Goal: Information Seeking & Learning: Find specific fact

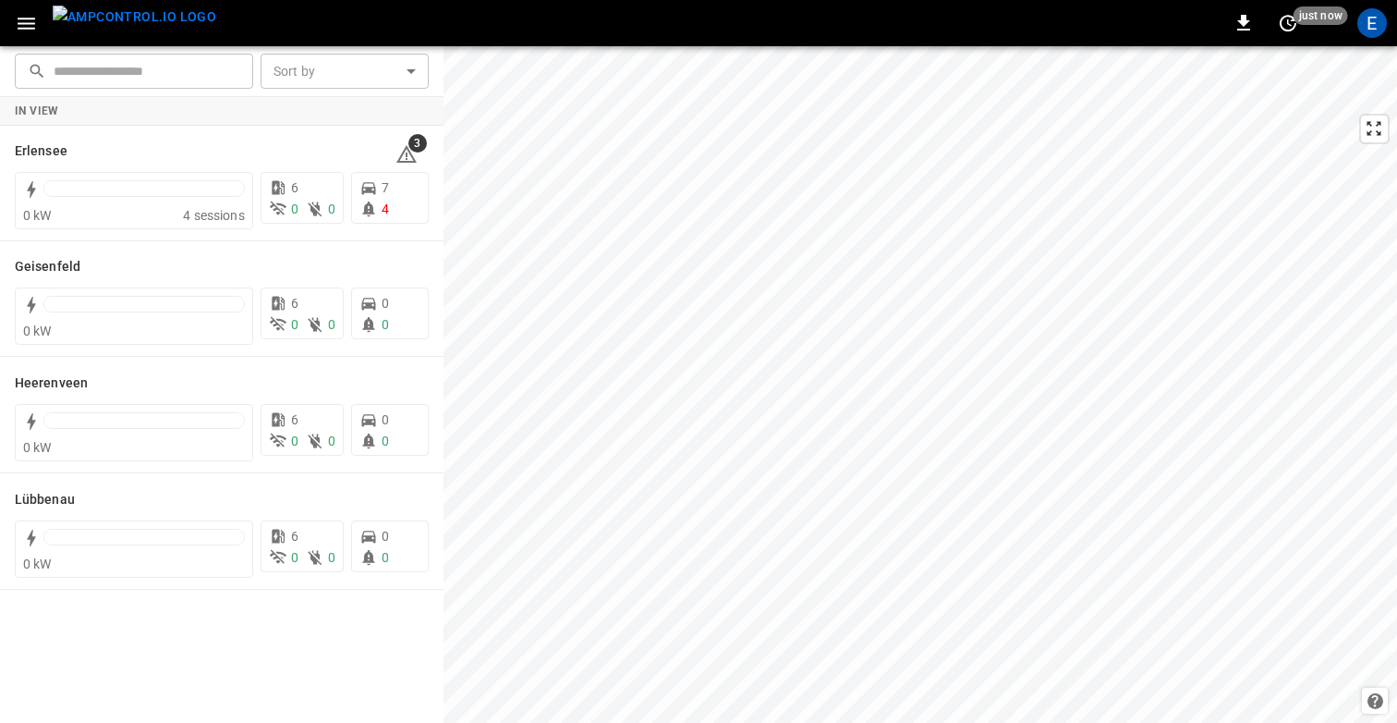
click at [27, 20] on icon "button" at bounding box center [26, 23] width 23 height 23
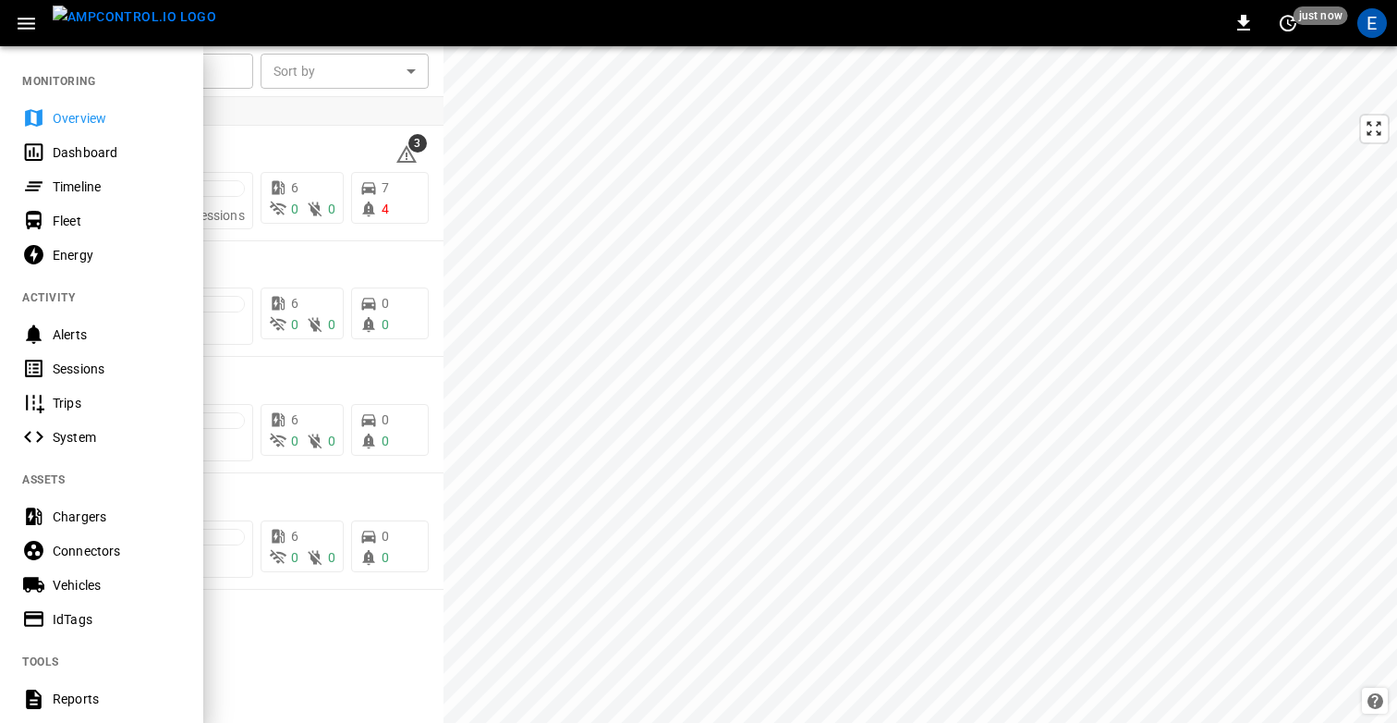
click at [76, 192] on div "Timeline" at bounding box center [117, 186] width 128 height 18
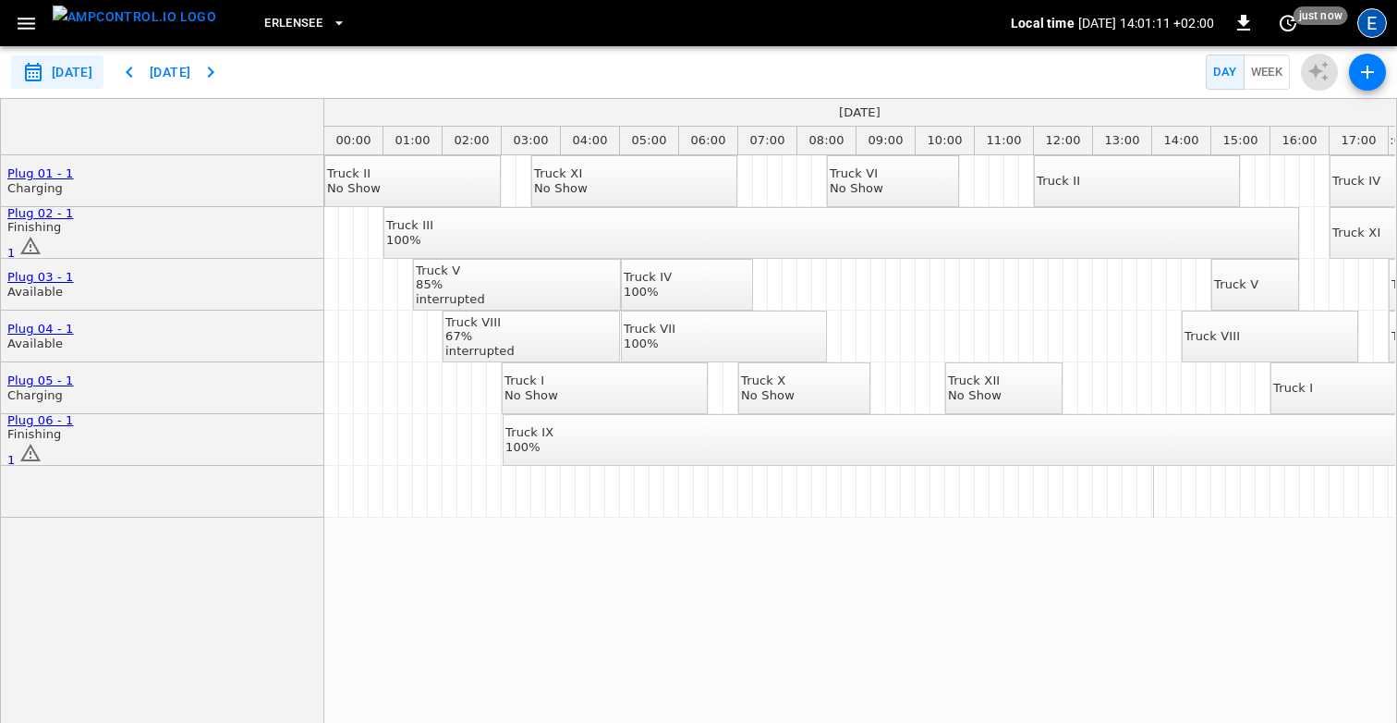
click at [1369, 23] on div "E" at bounding box center [1372, 23] width 30 height 30
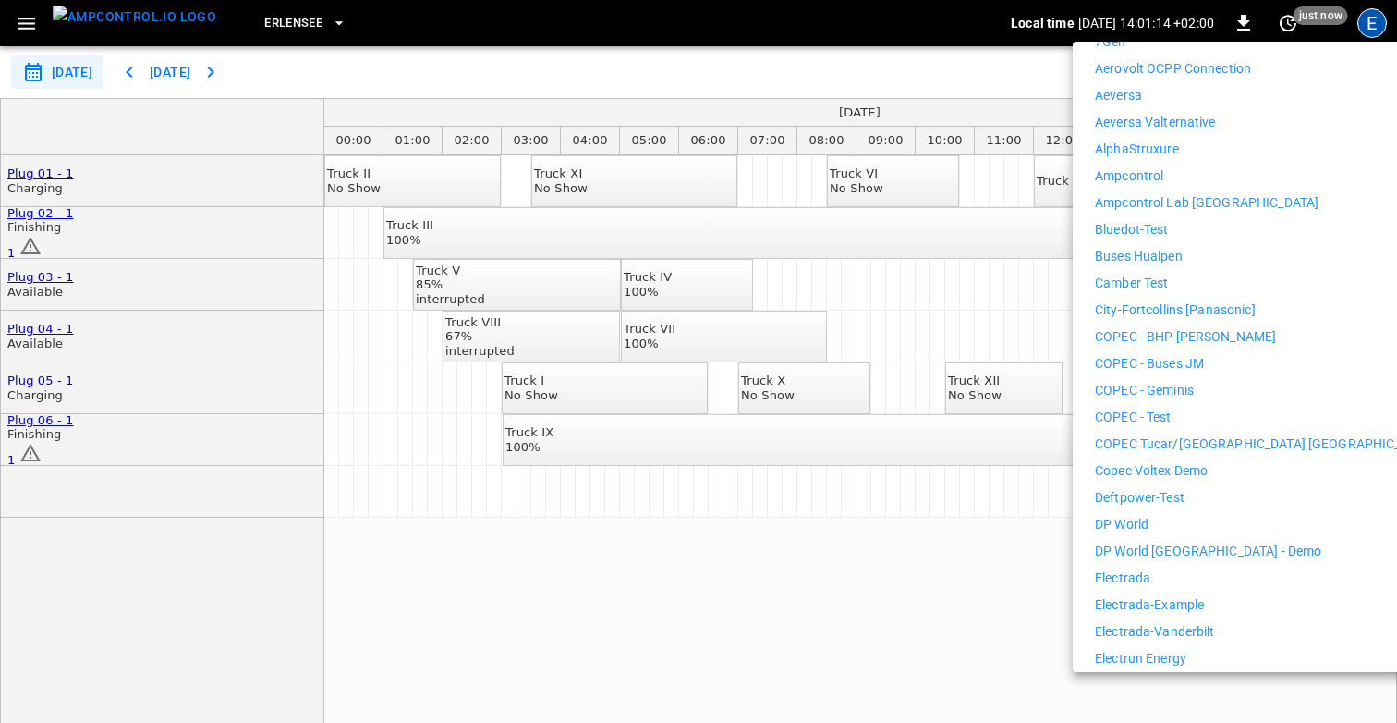
scroll to position [338, 0]
click at [1150, 565] on li "Electrada" at bounding box center [1265, 574] width 340 height 19
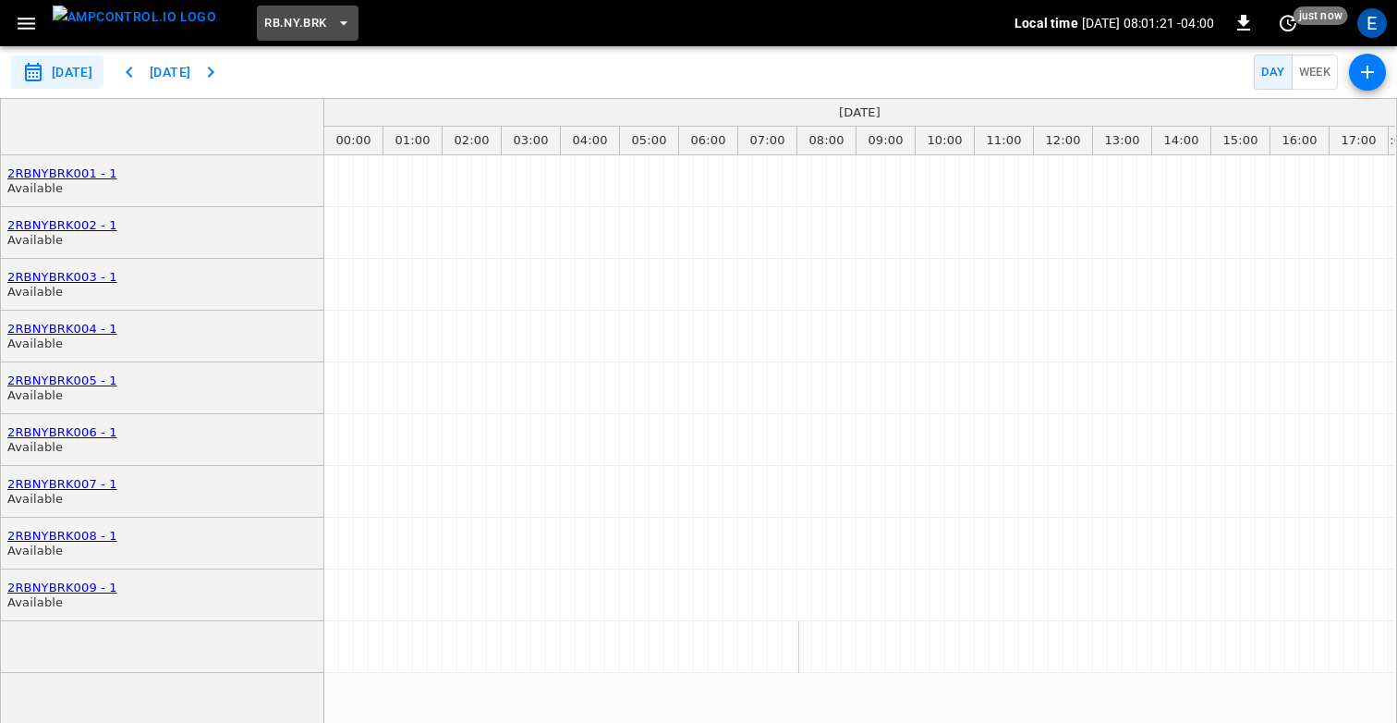
click at [276, 22] on span "RB.NY.BRK" at bounding box center [295, 23] width 62 height 21
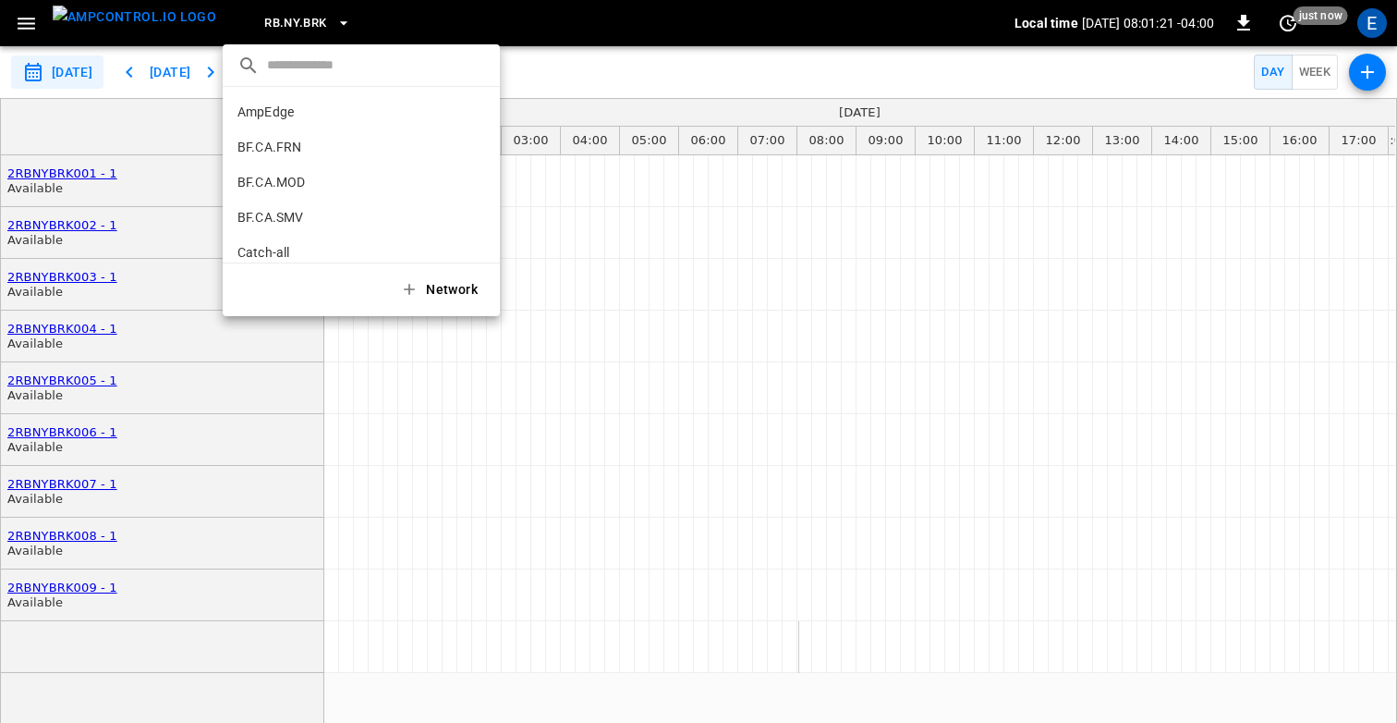
scroll to position [1244, 0]
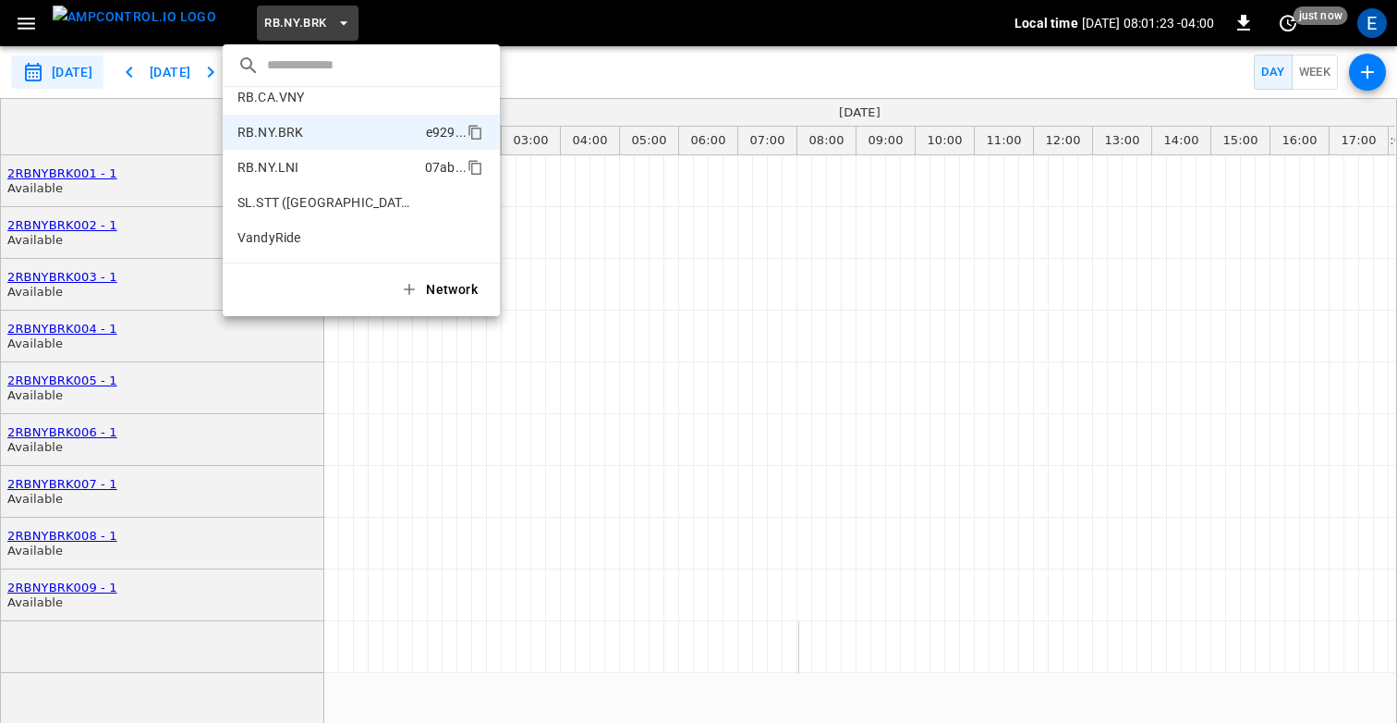
click at [274, 168] on p "RB.NY.LNI" at bounding box center [327, 167] width 180 height 18
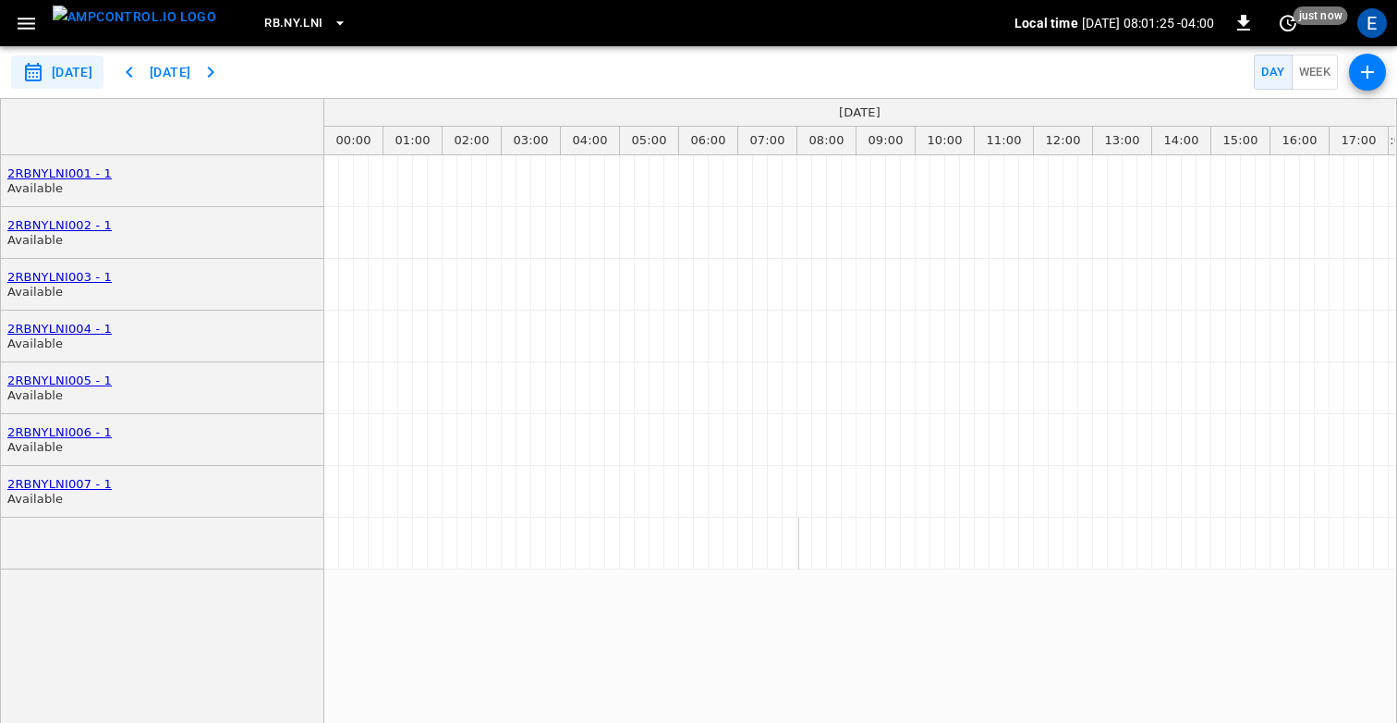
click at [264, 23] on span "RB.NY.LNI" at bounding box center [293, 23] width 58 height 21
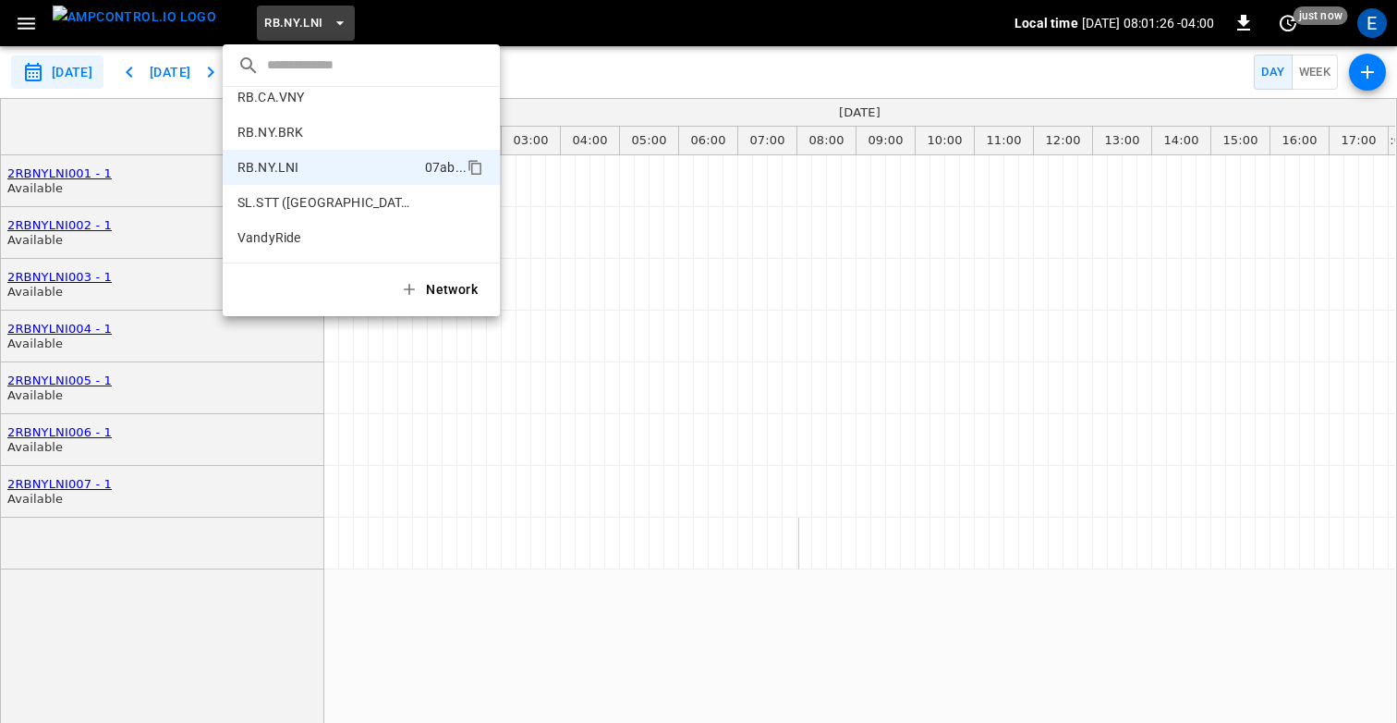
click at [1381, 25] on div at bounding box center [698, 361] width 1397 height 723
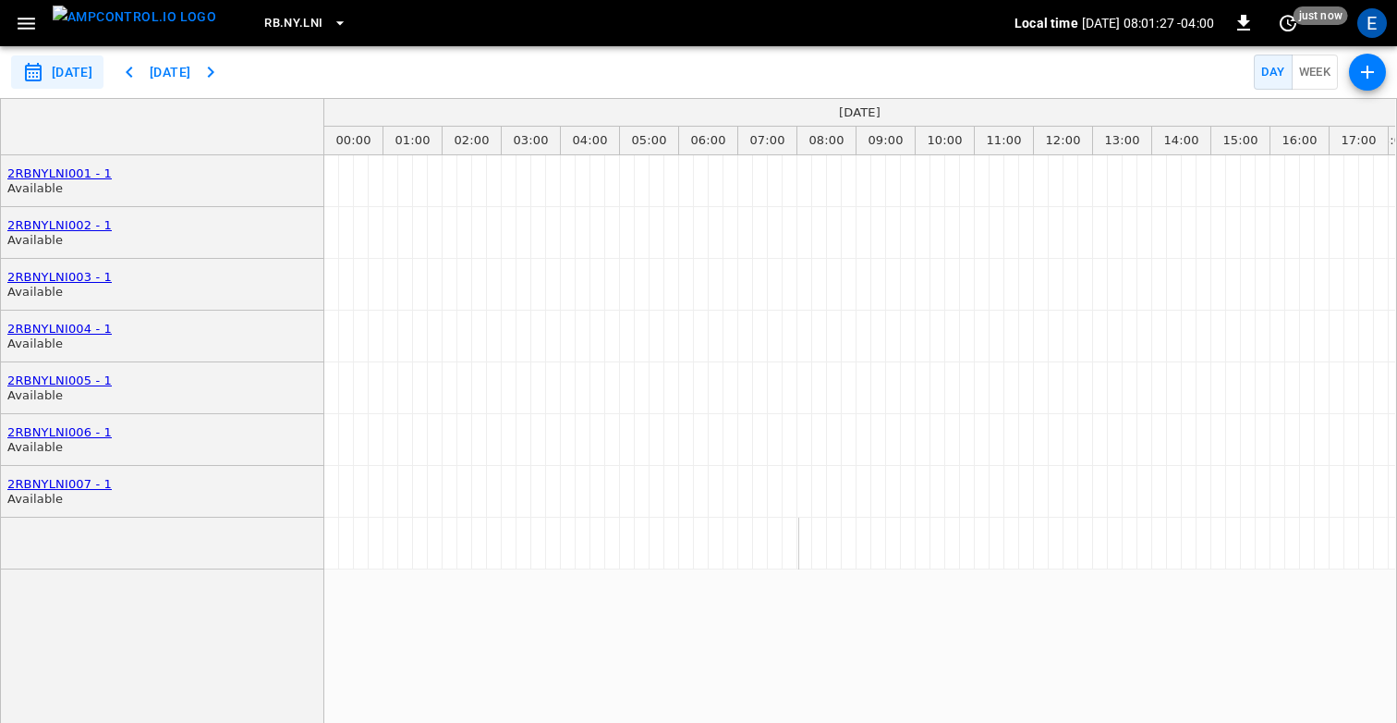
click at [1372, 26] on div "E" at bounding box center [1372, 23] width 30 height 30
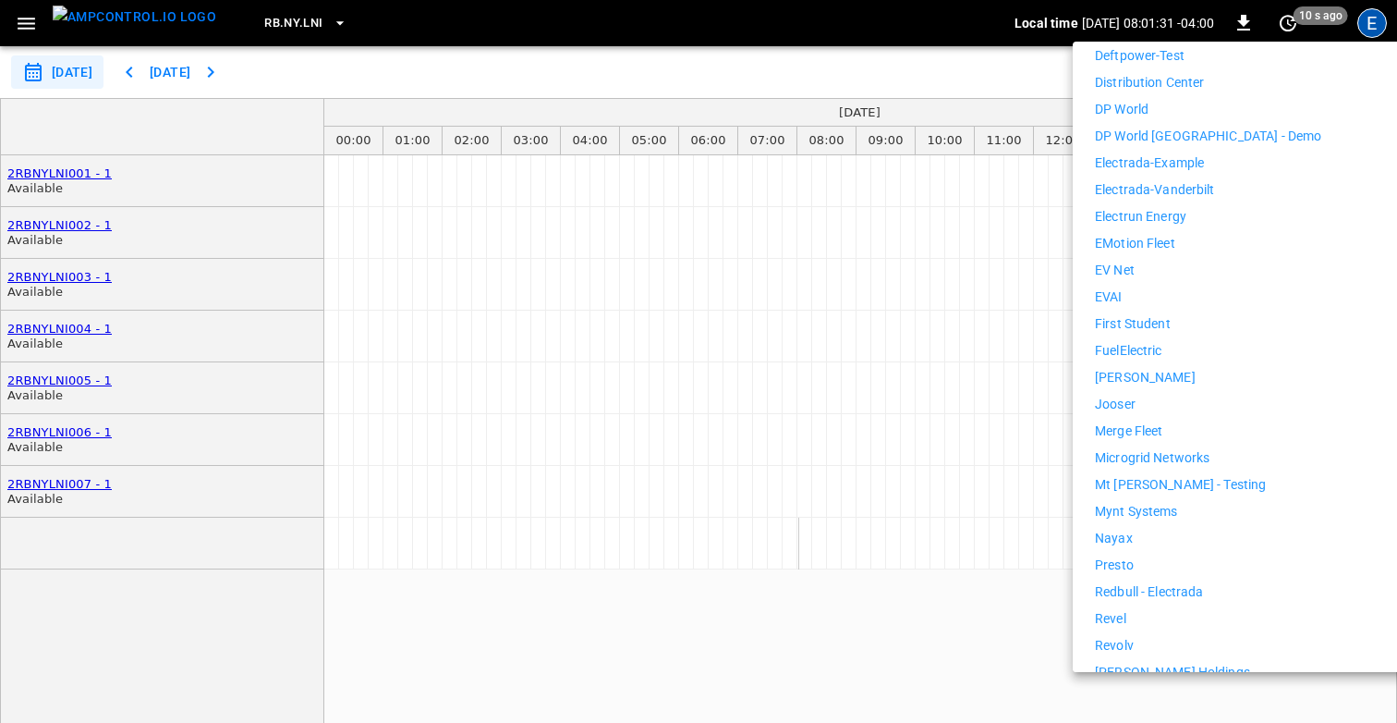
scroll to position [786, 0]
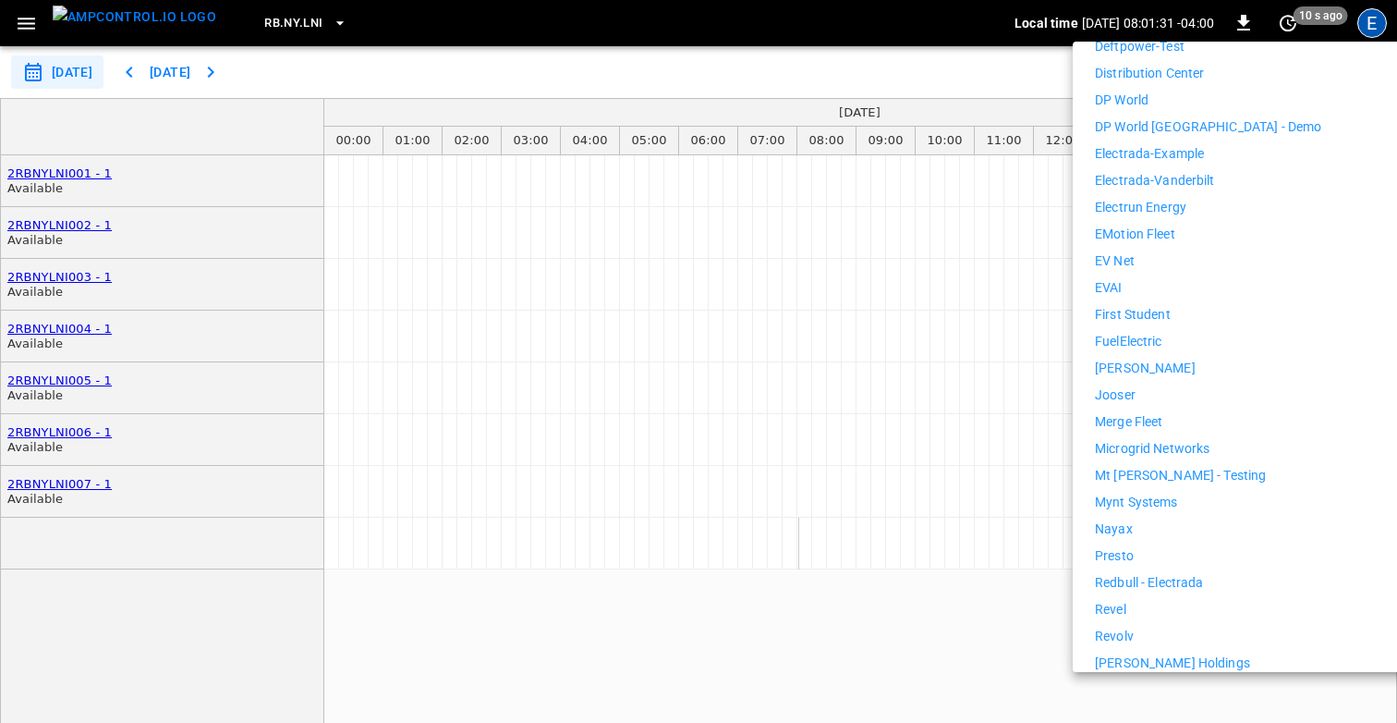
click at [1170, 601] on li "Revel" at bounding box center [1265, 609] width 340 height 19
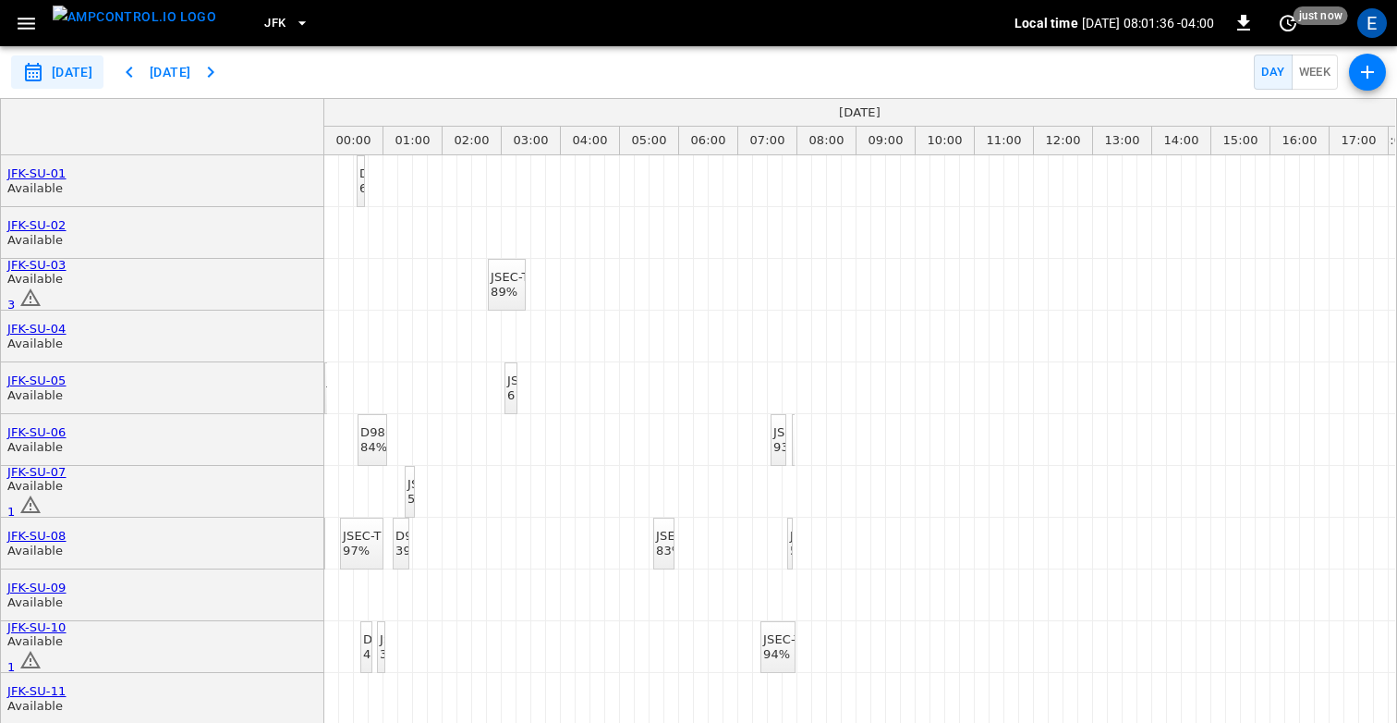
click at [1375, 76] on icon "button" at bounding box center [1367, 72] width 22 height 22
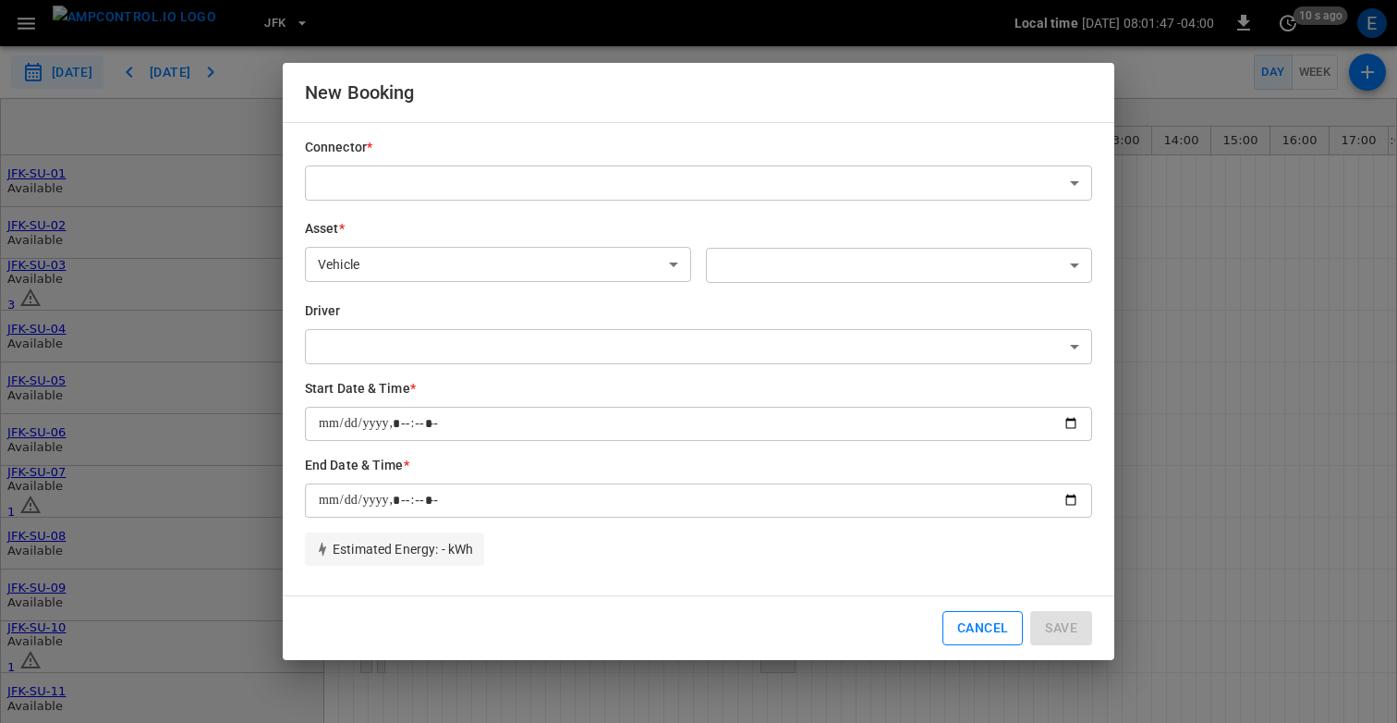
click at [986, 626] on button "Cancel" at bounding box center [982, 628] width 80 height 34
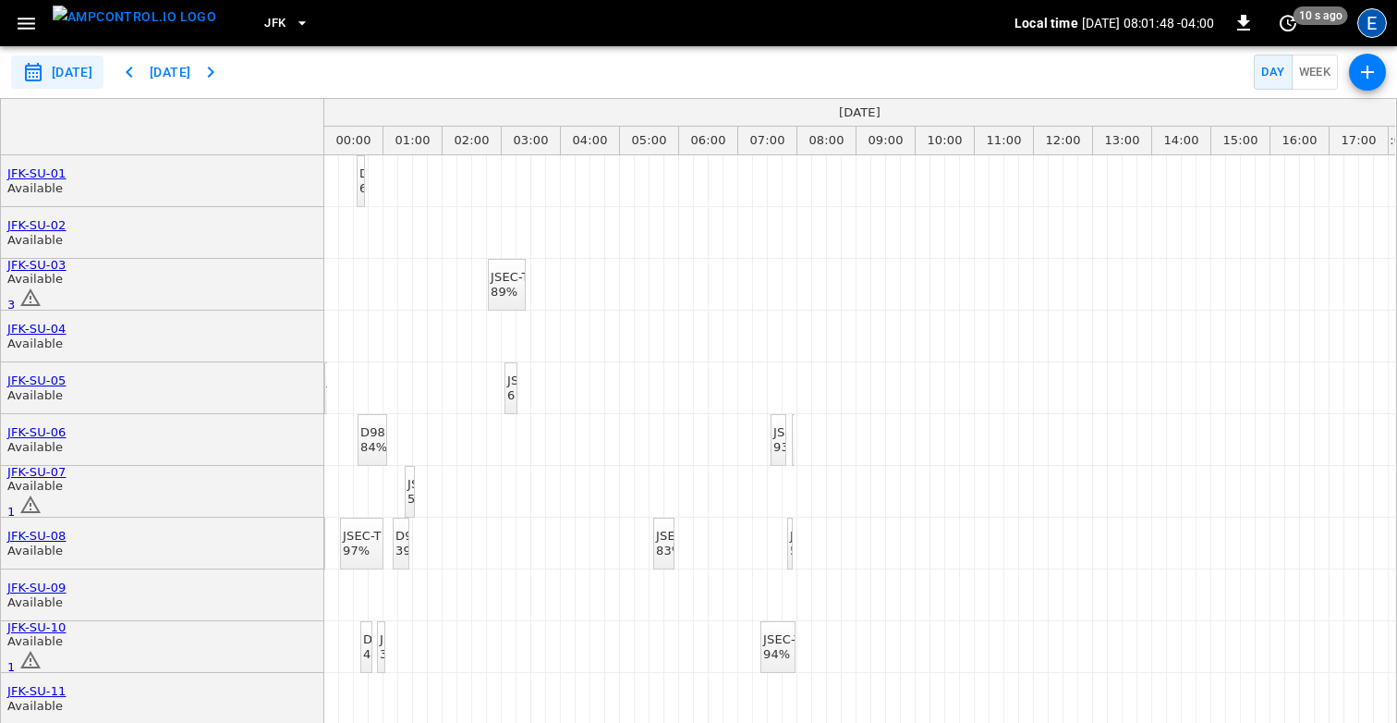
click at [1364, 23] on div "E" at bounding box center [1372, 23] width 30 height 30
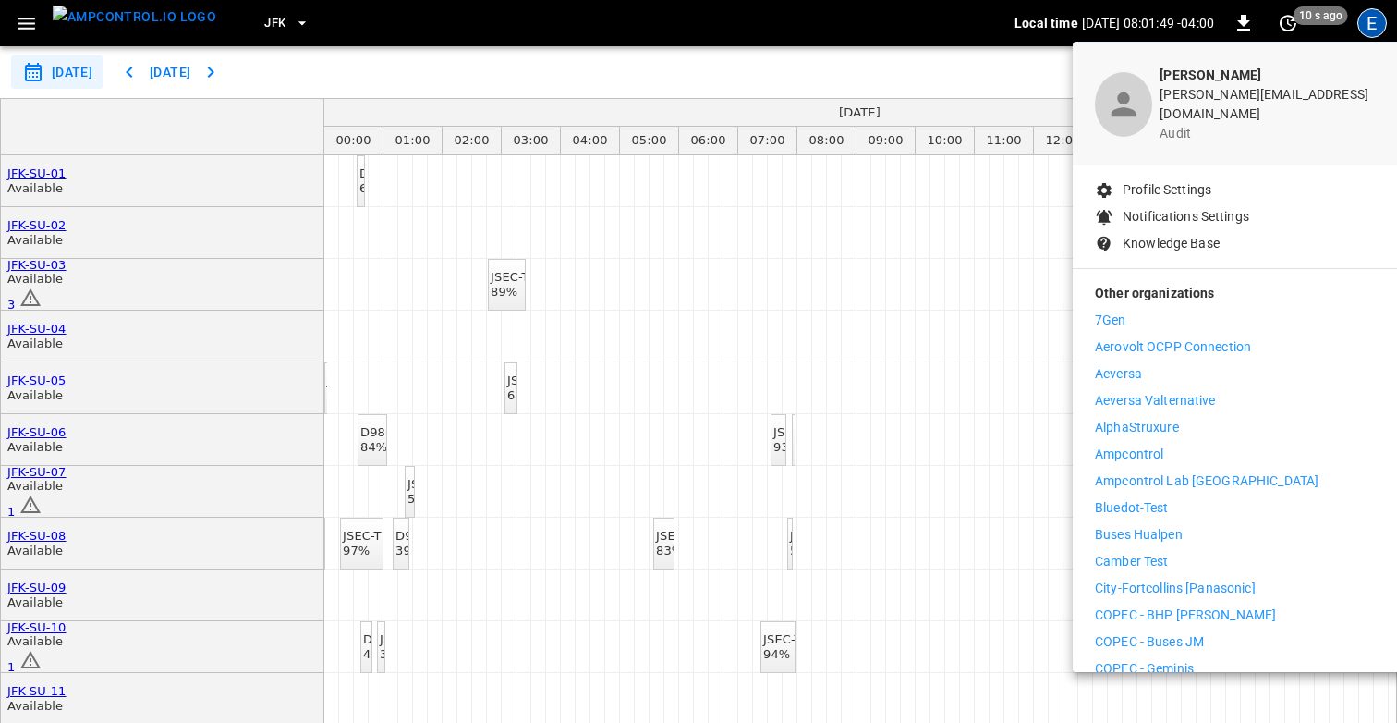
scroll to position [67, 0]
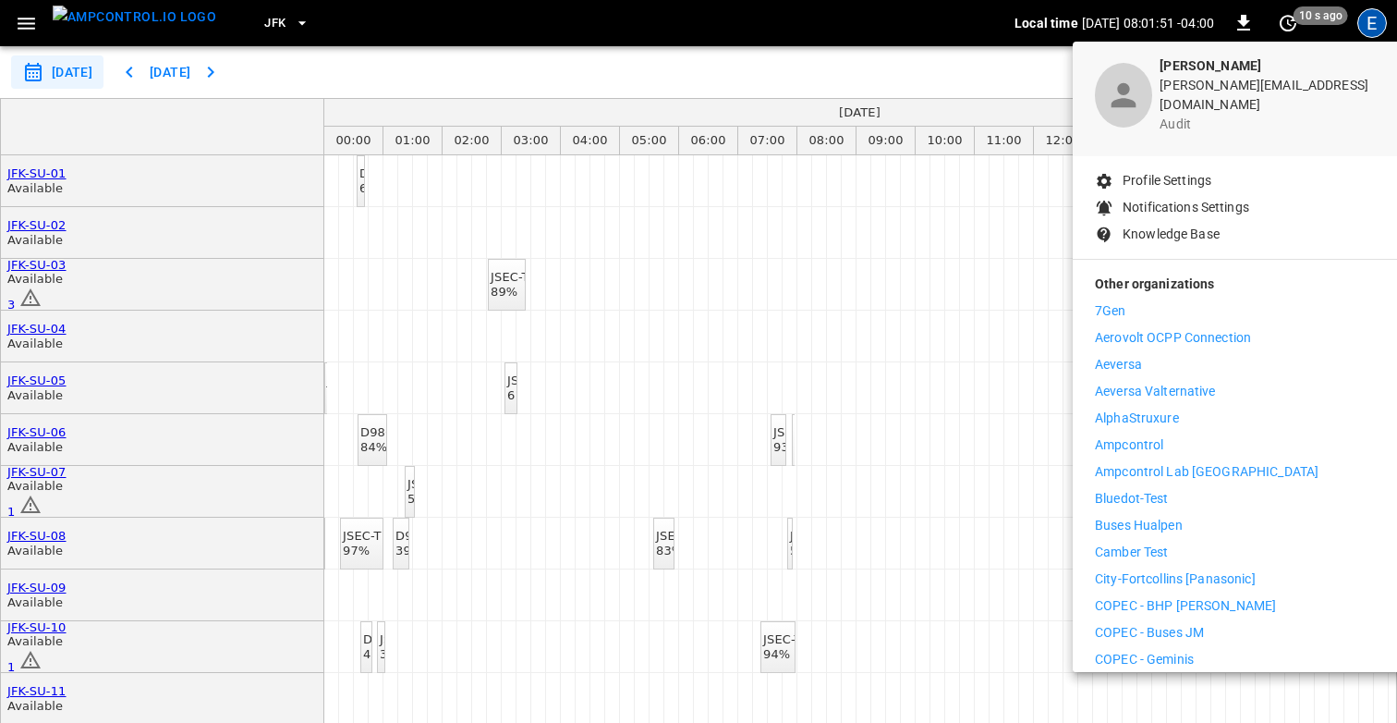
click at [1172, 439] on li "Ampcontrol" at bounding box center [1265, 444] width 340 height 19
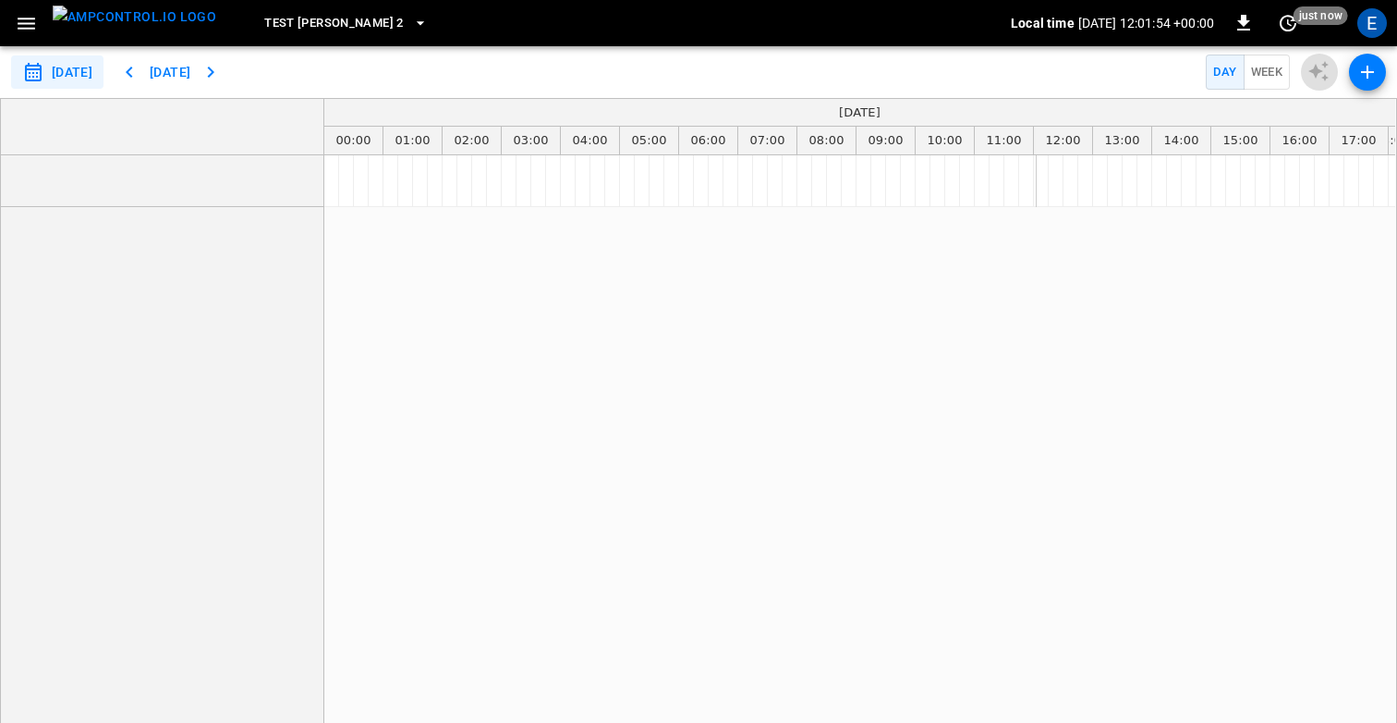
click at [297, 25] on span "Test [PERSON_NAME] 2" at bounding box center [333, 23] width 139 height 21
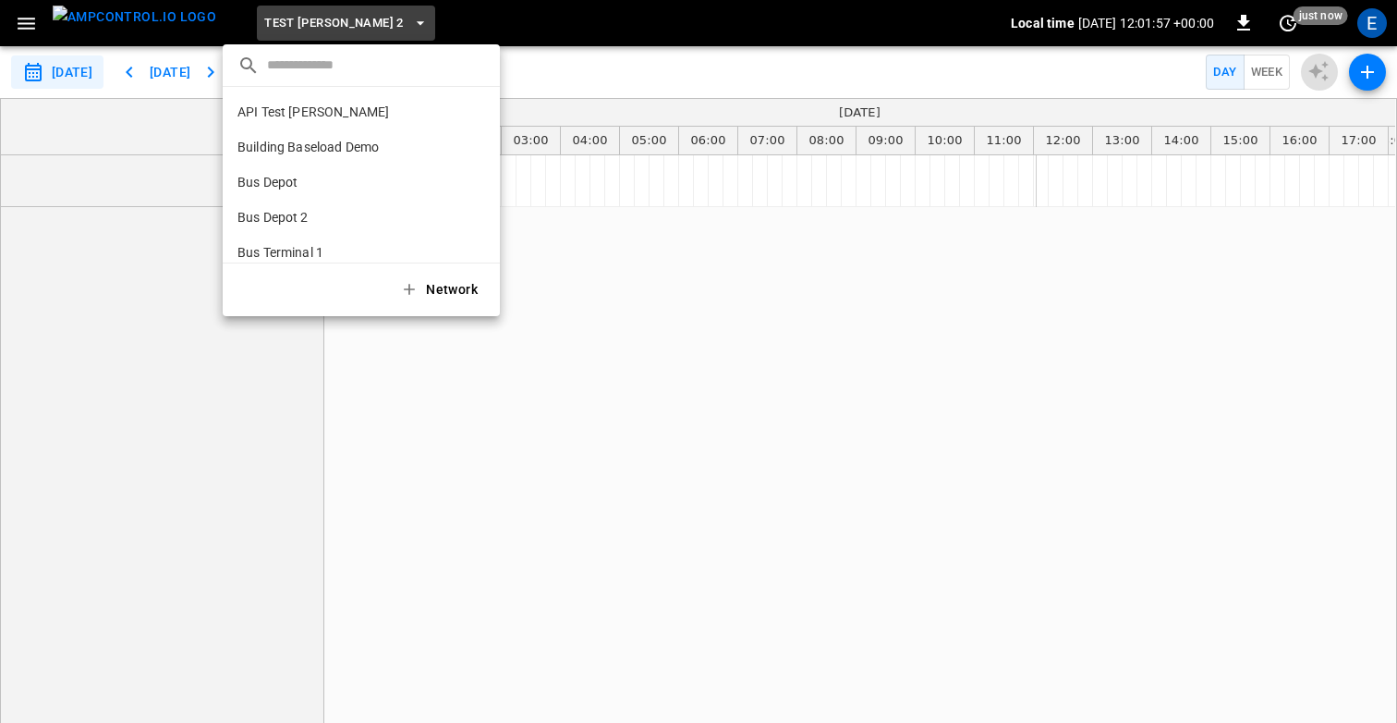
click at [293, 100] on li "API Test Jonas 2e04 ..." at bounding box center [361, 111] width 277 height 35
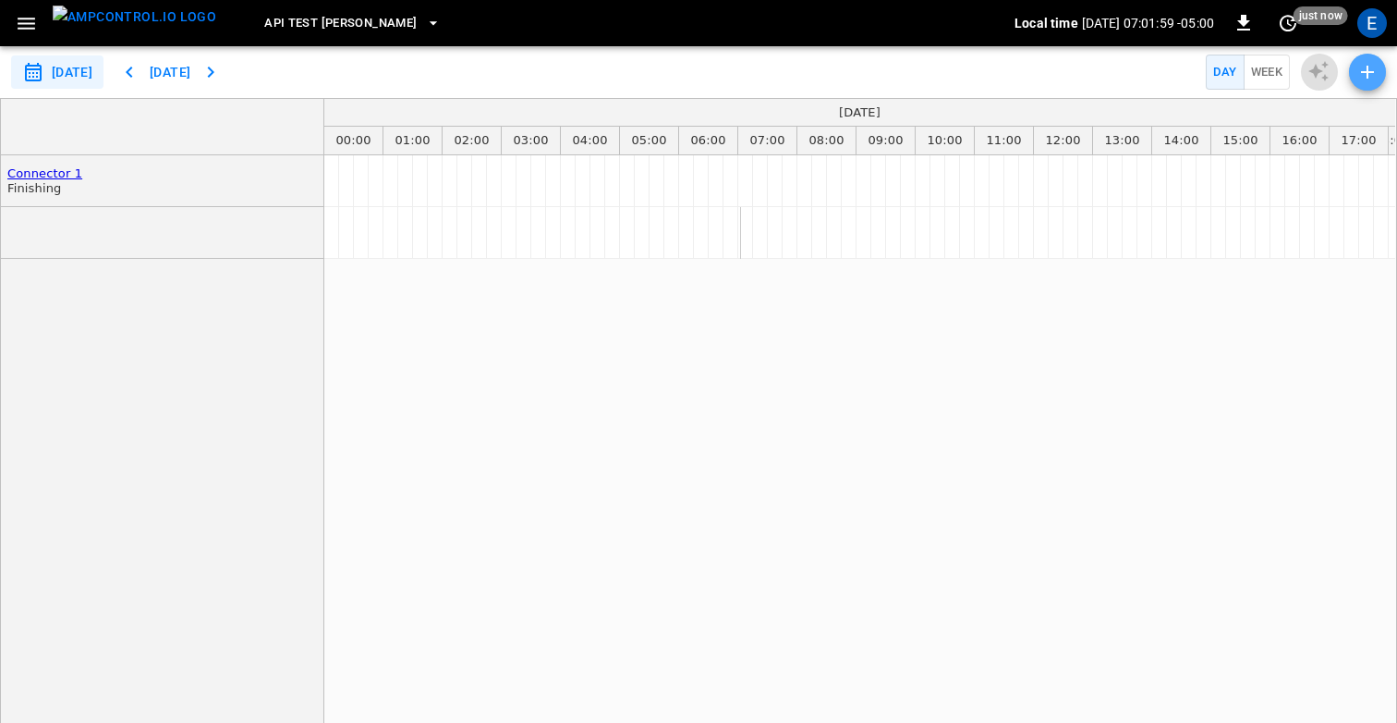
click at [1359, 79] on icon "button" at bounding box center [1367, 72] width 22 height 22
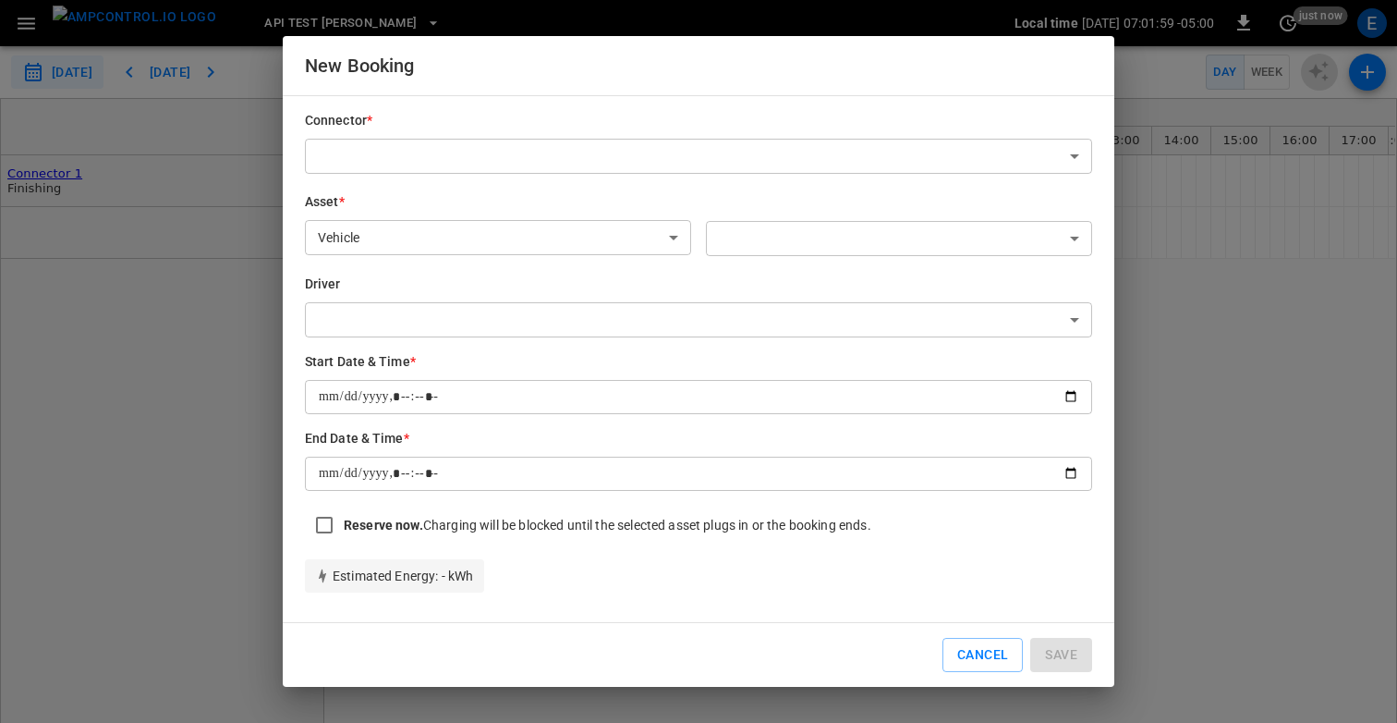
type input "**********"
click at [992, 658] on button "Cancel" at bounding box center [982, 655] width 80 height 34
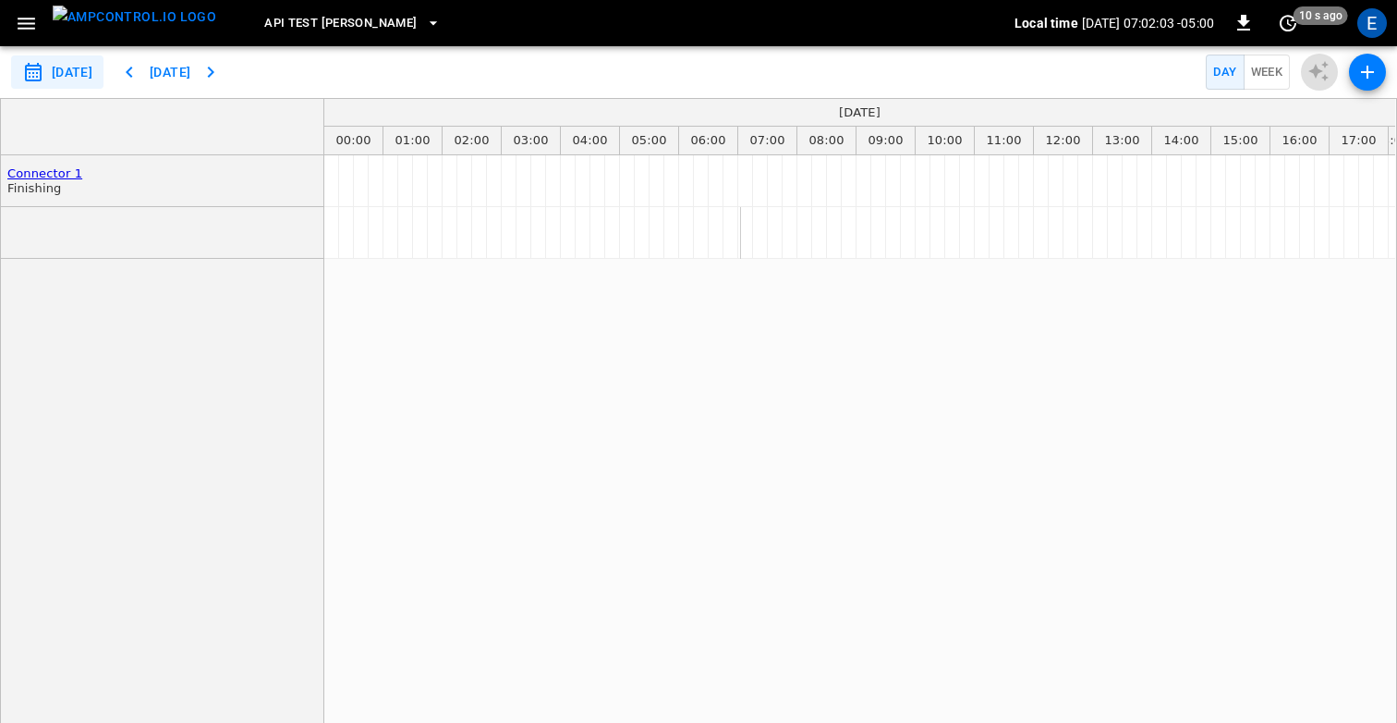
click at [116, 29] on img "menu" at bounding box center [135, 17] width 164 height 23
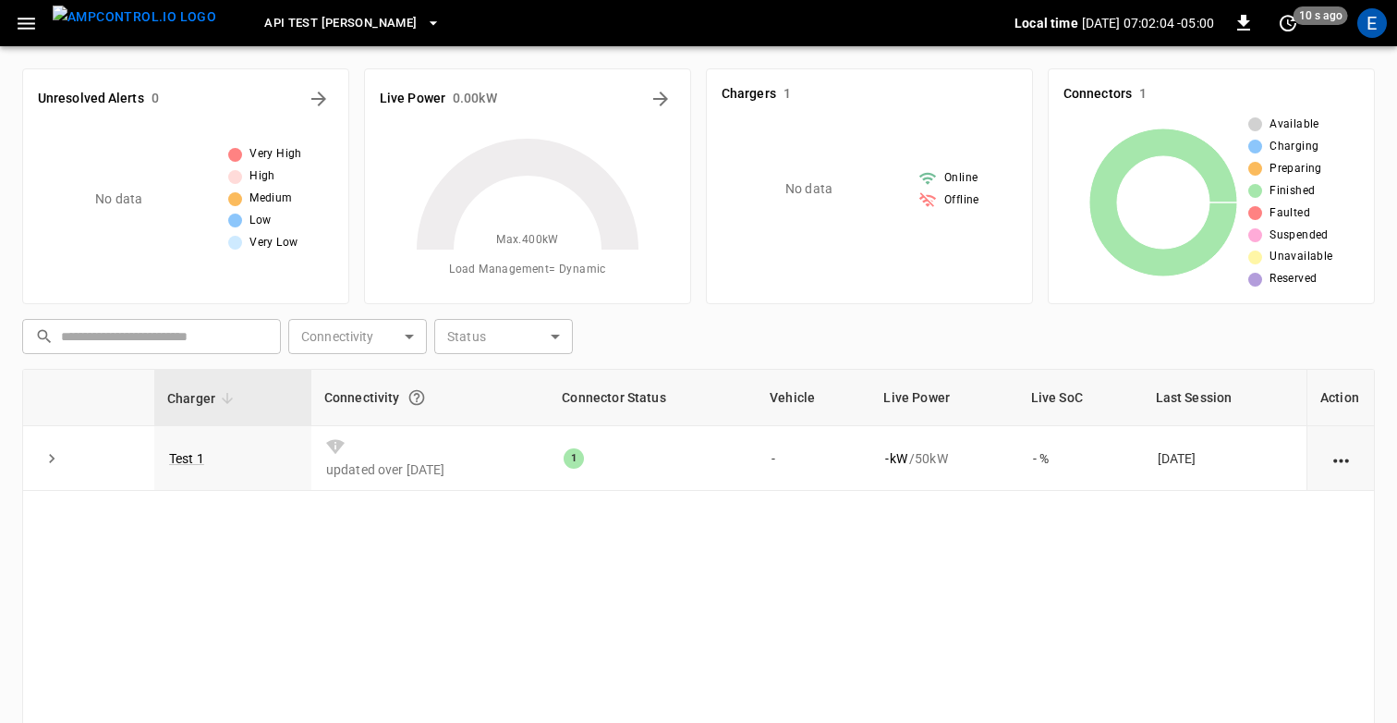
click at [838, 334] on div "​ ​ Connectivity ​ Connectivity Status ​ Status" at bounding box center [695, 332] width 1360 height 43
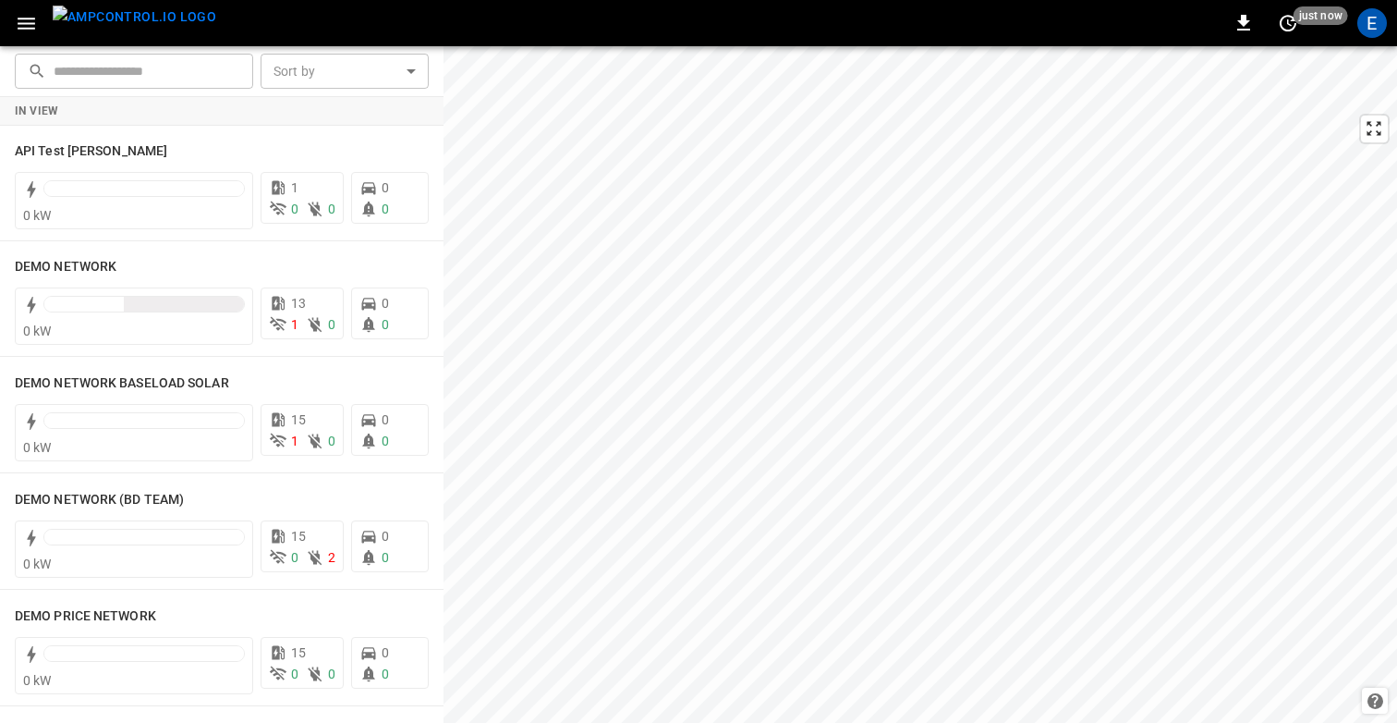
click at [30, 22] on icon "button" at bounding box center [27, 24] width 18 height 12
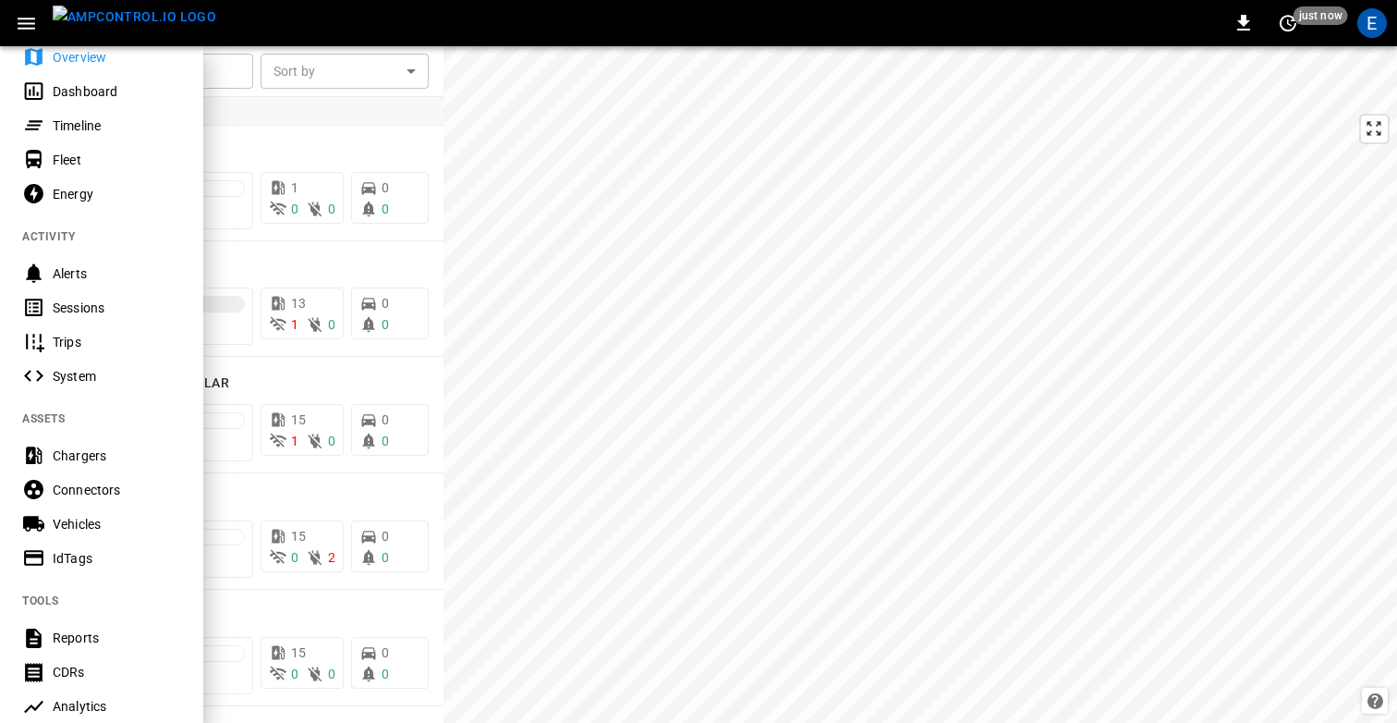
scroll to position [72, 0]
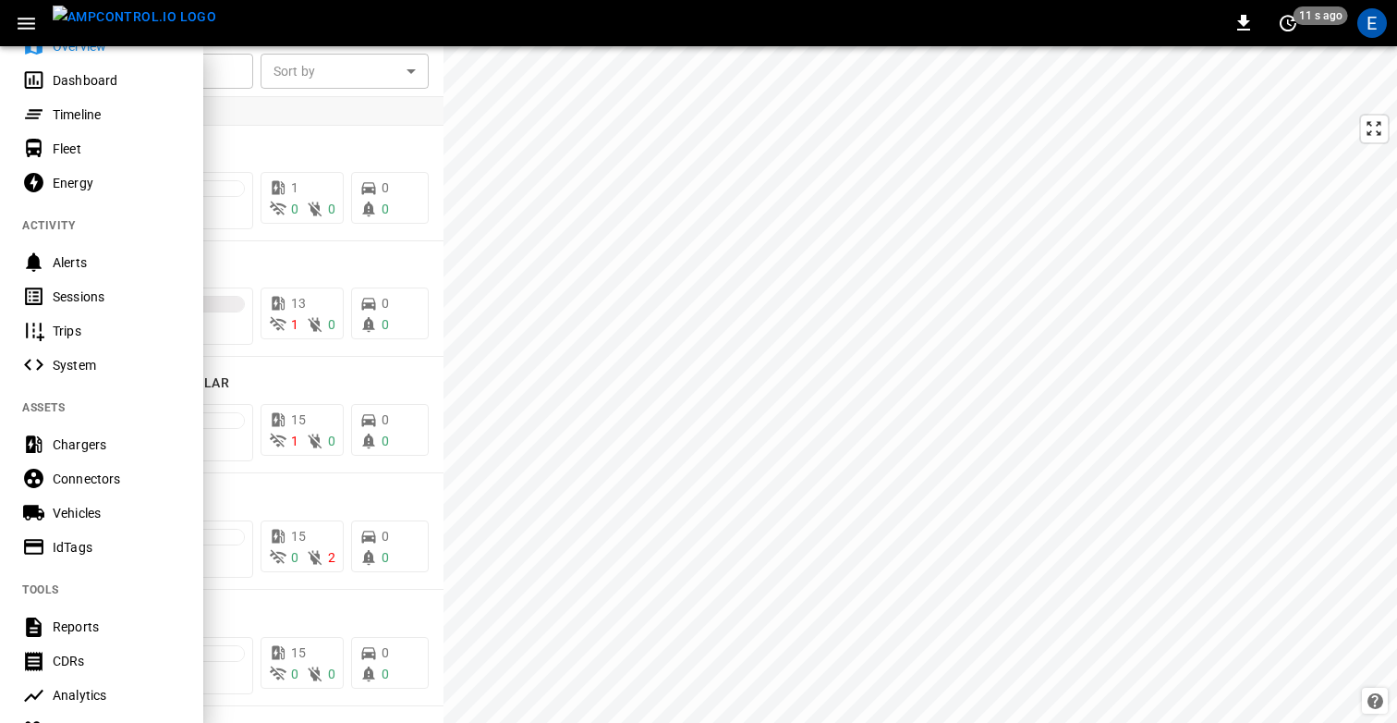
click at [673, 19] on div "0 11 s ago E" at bounding box center [698, 23] width 1397 height 46
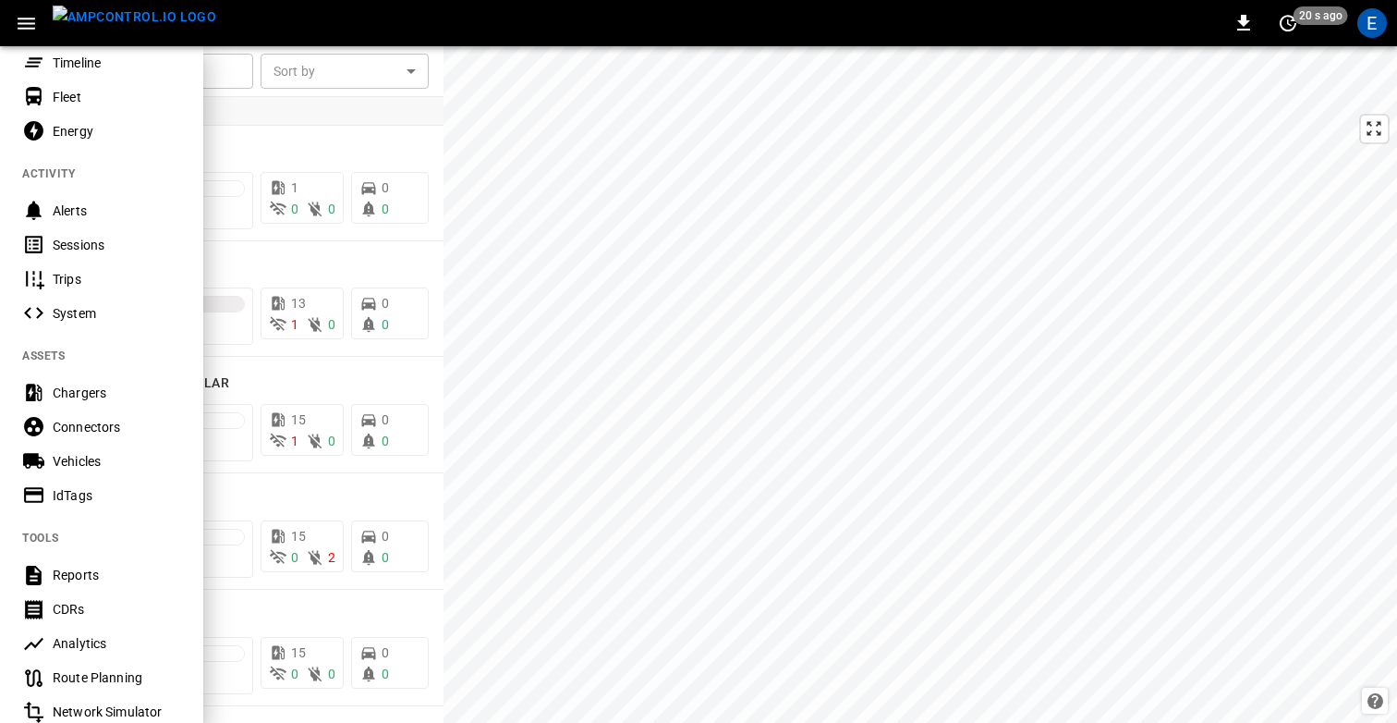
scroll to position [127, 0]
click at [620, 405] on div at bounding box center [698, 361] width 1397 height 723
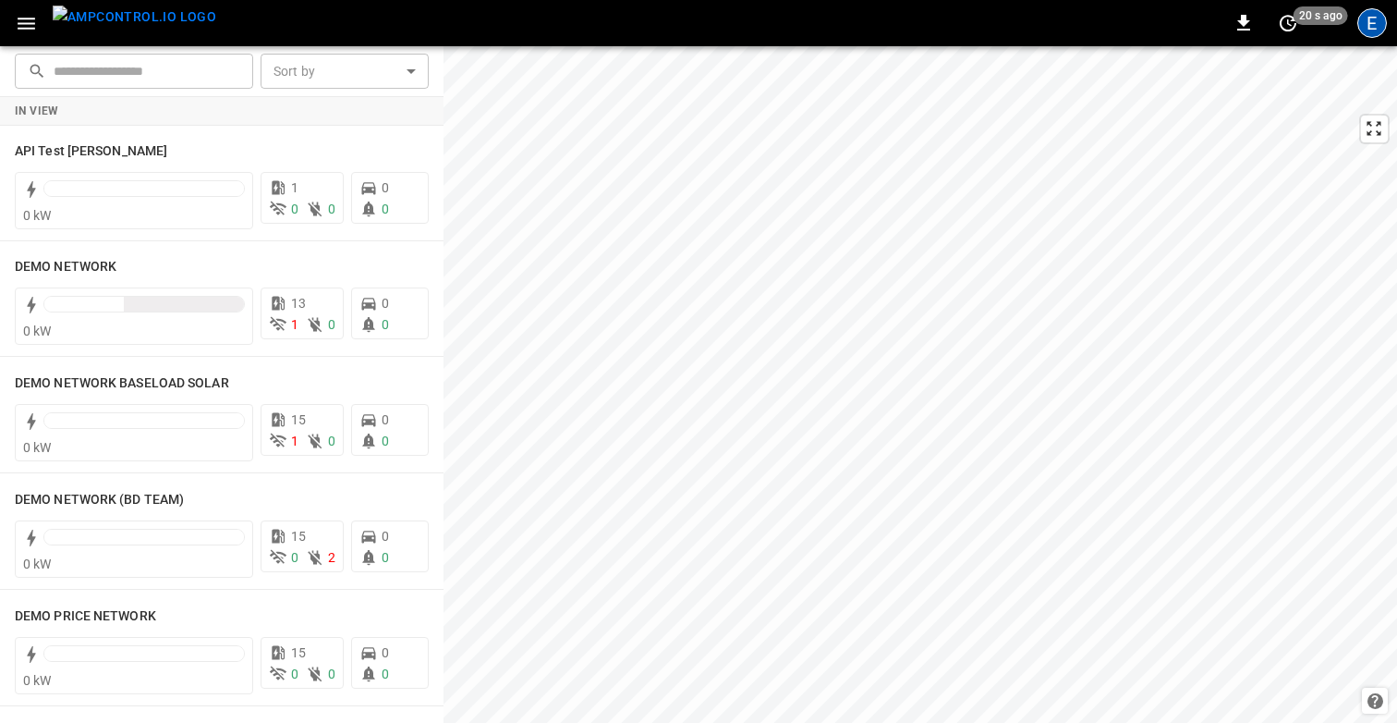
click at [1376, 29] on div "E" at bounding box center [1372, 23] width 30 height 30
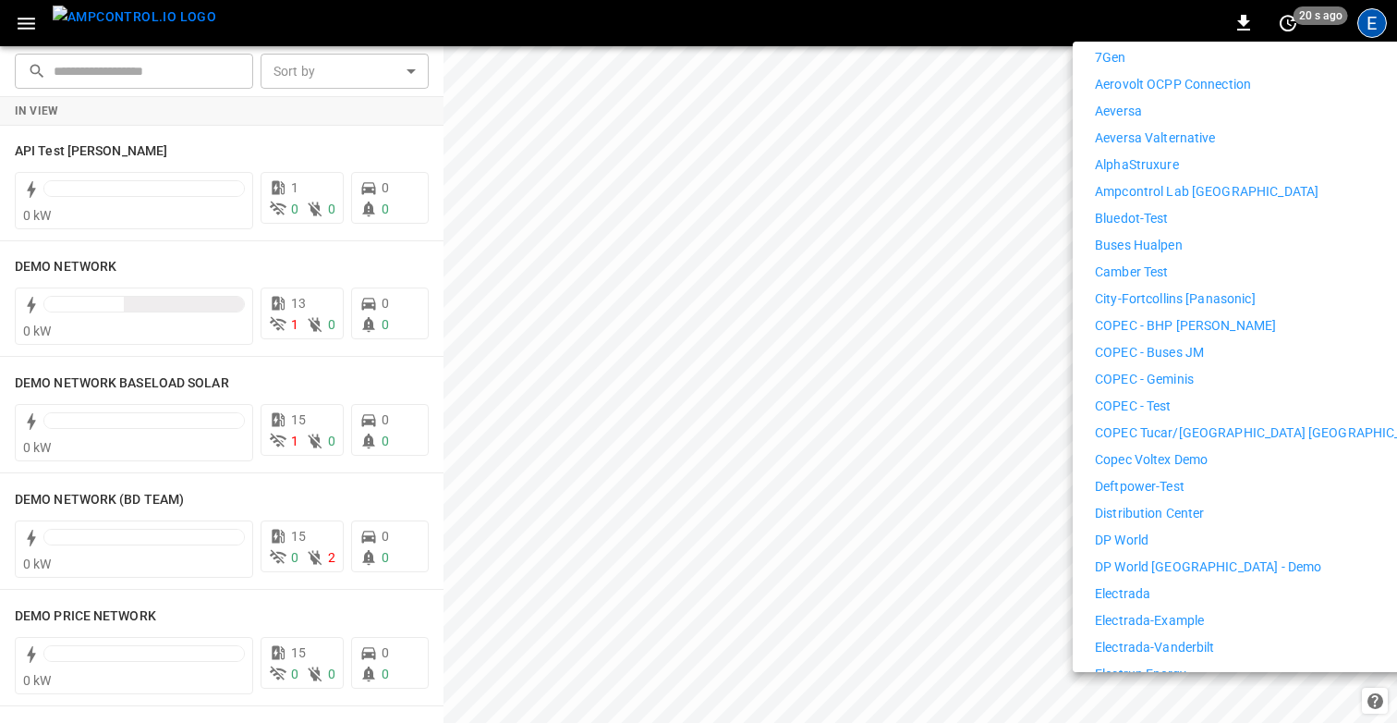
scroll to position [310, 0]
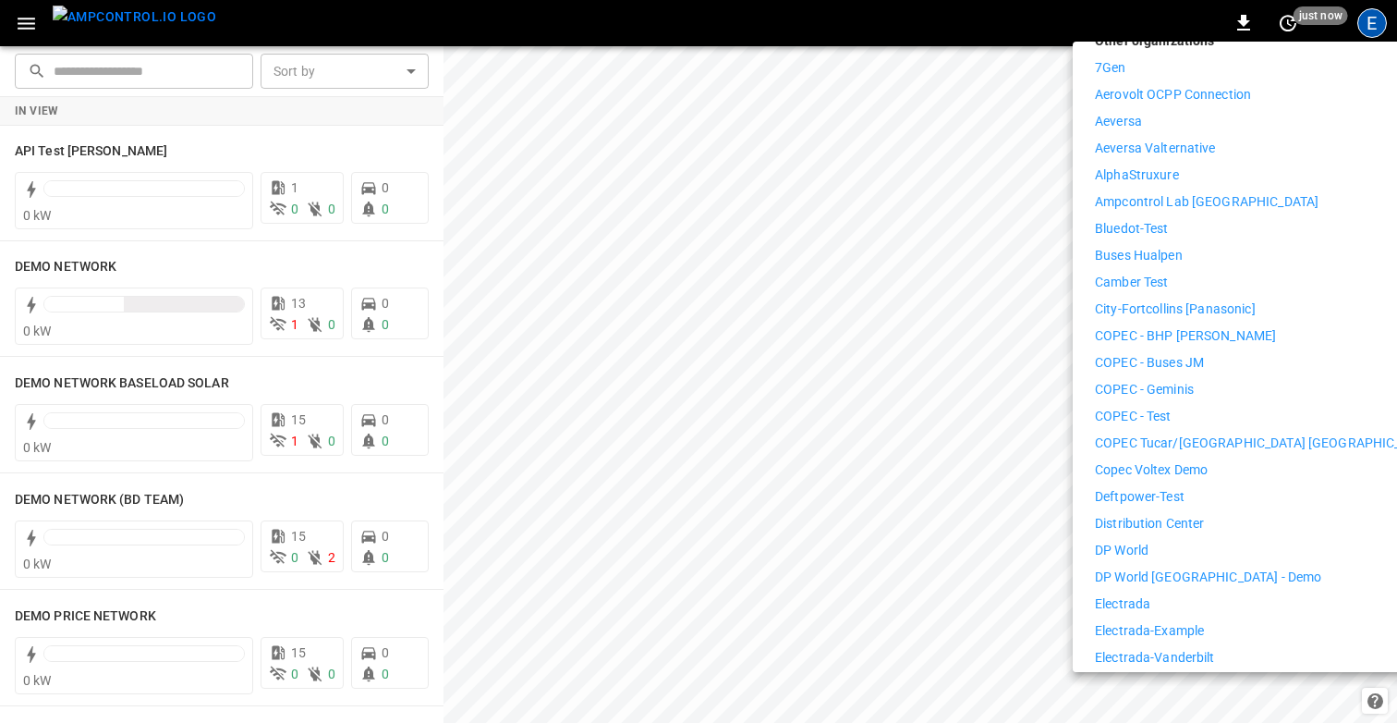
click at [1207, 514] on li "Distribution Center" at bounding box center [1265, 523] width 340 height 19
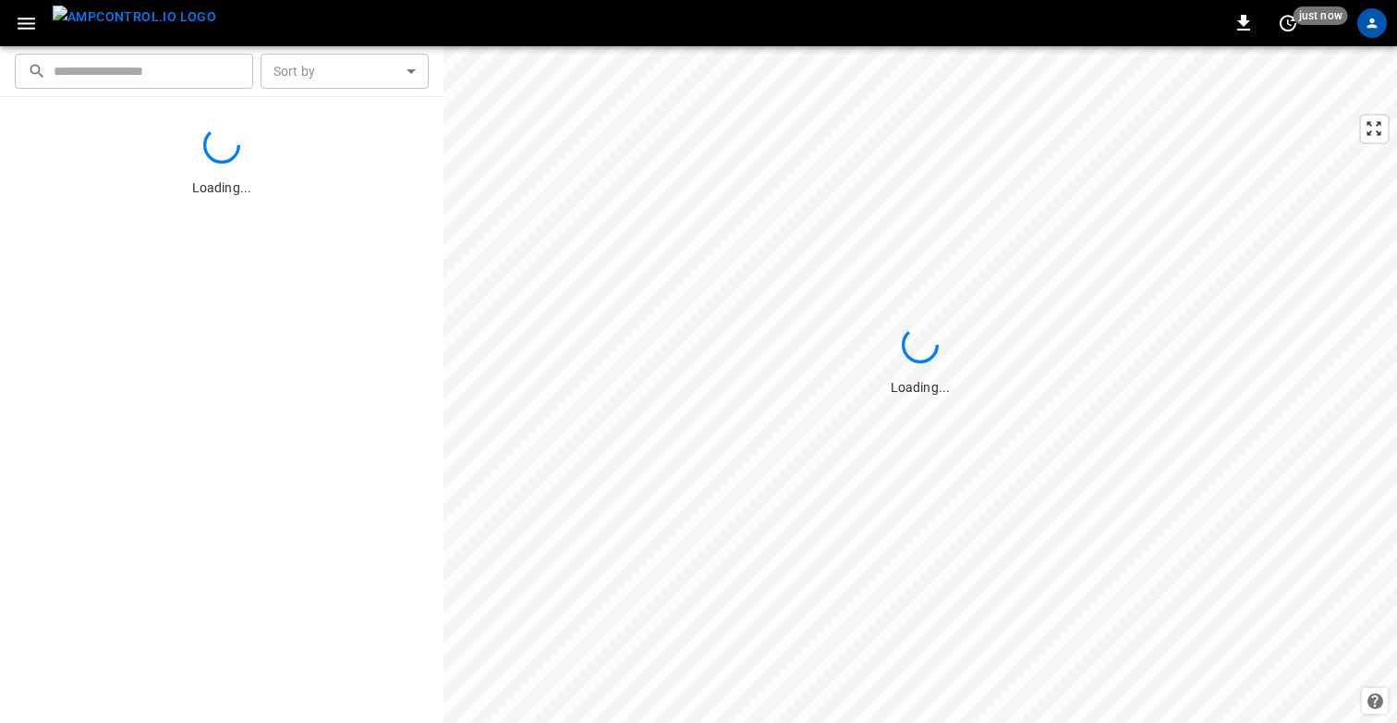
click at [30, 18] on icon "button" at bounding box center [27, 24] width 18 height 12
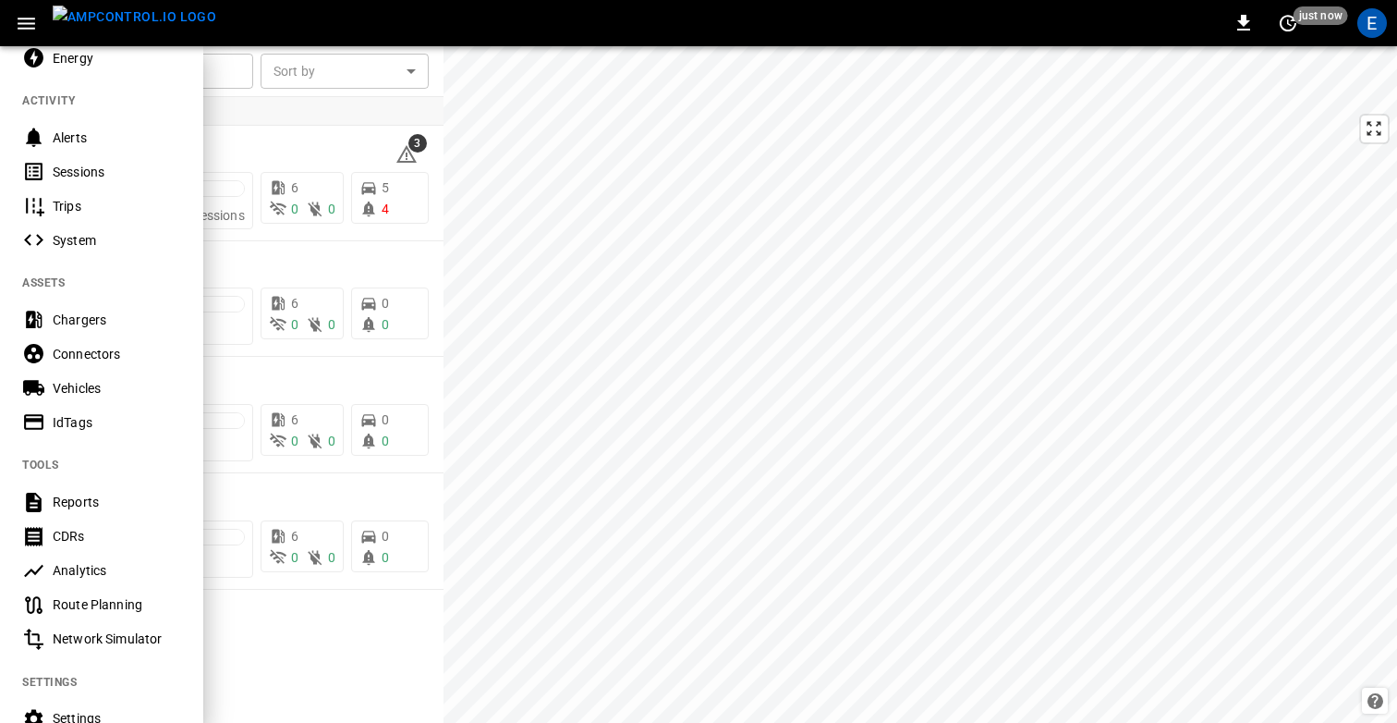
scroll to position [224, 0]
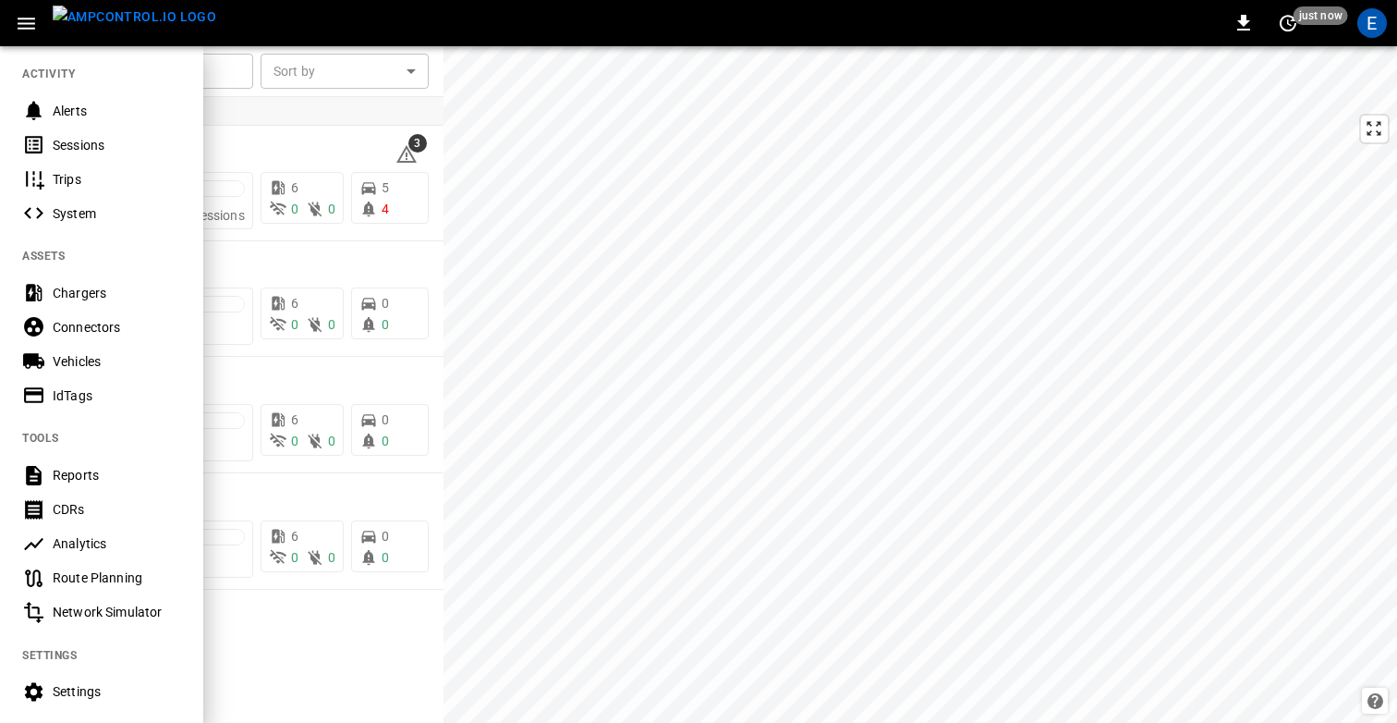
click at [108, 545] on div "Analytics" at bounding box center [117, 543] width 128 height 18
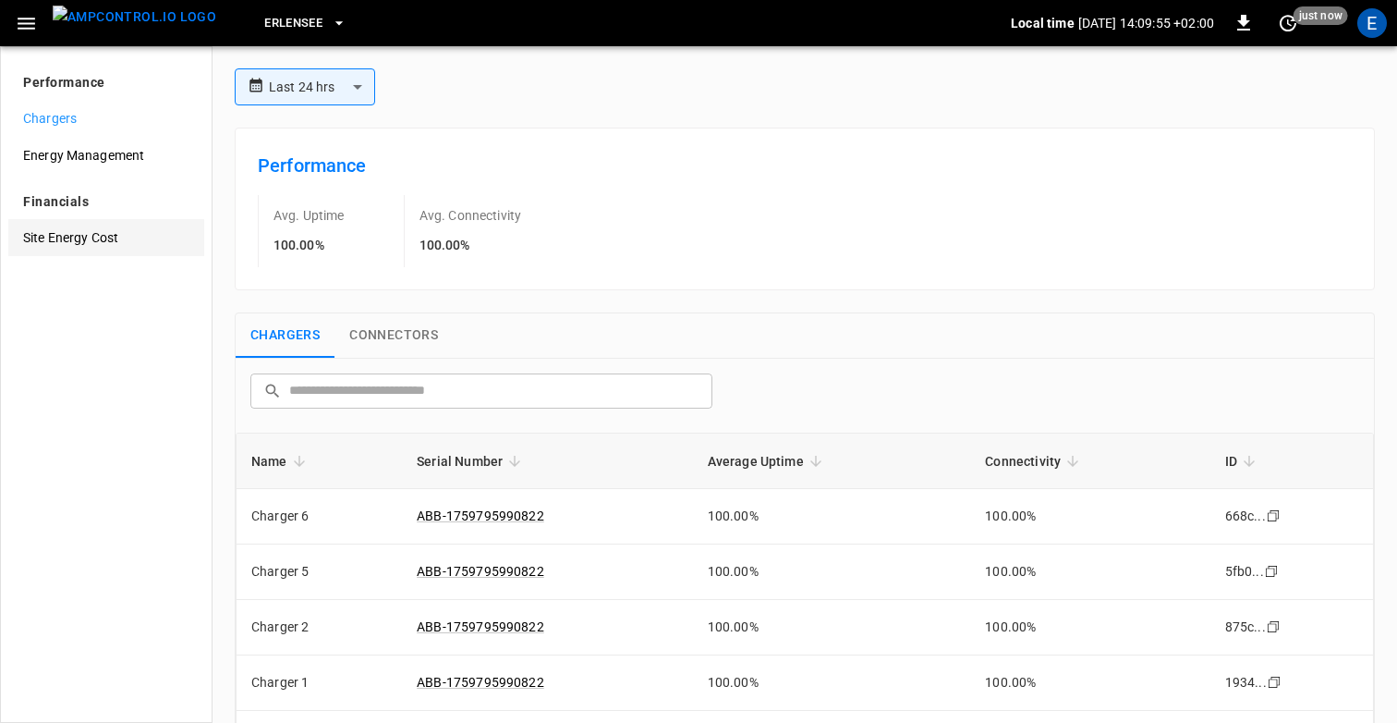
click at [79, 233] on span "Site Energy Cost" at bounding box center [106, 237] width 166 height 19
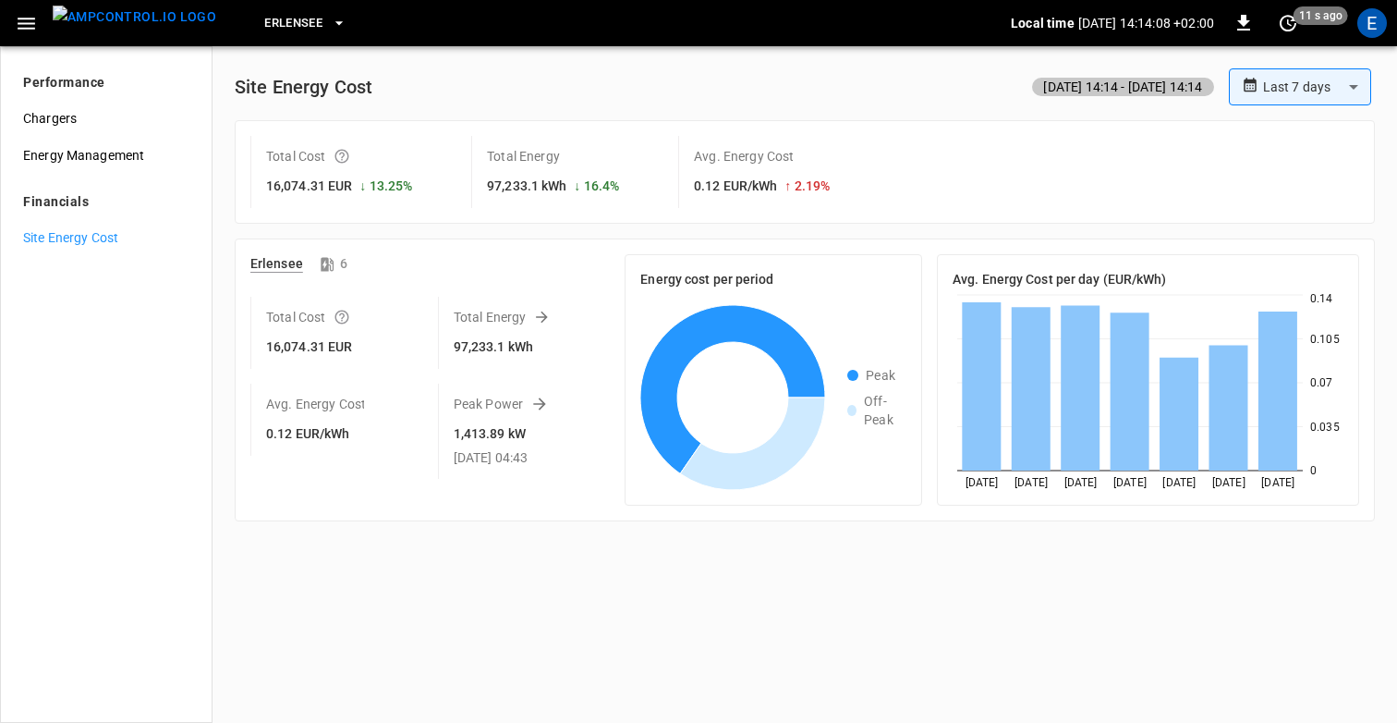
click at [28, 24] on icon "button" at bounding box center [26, 23] width 23 height 23
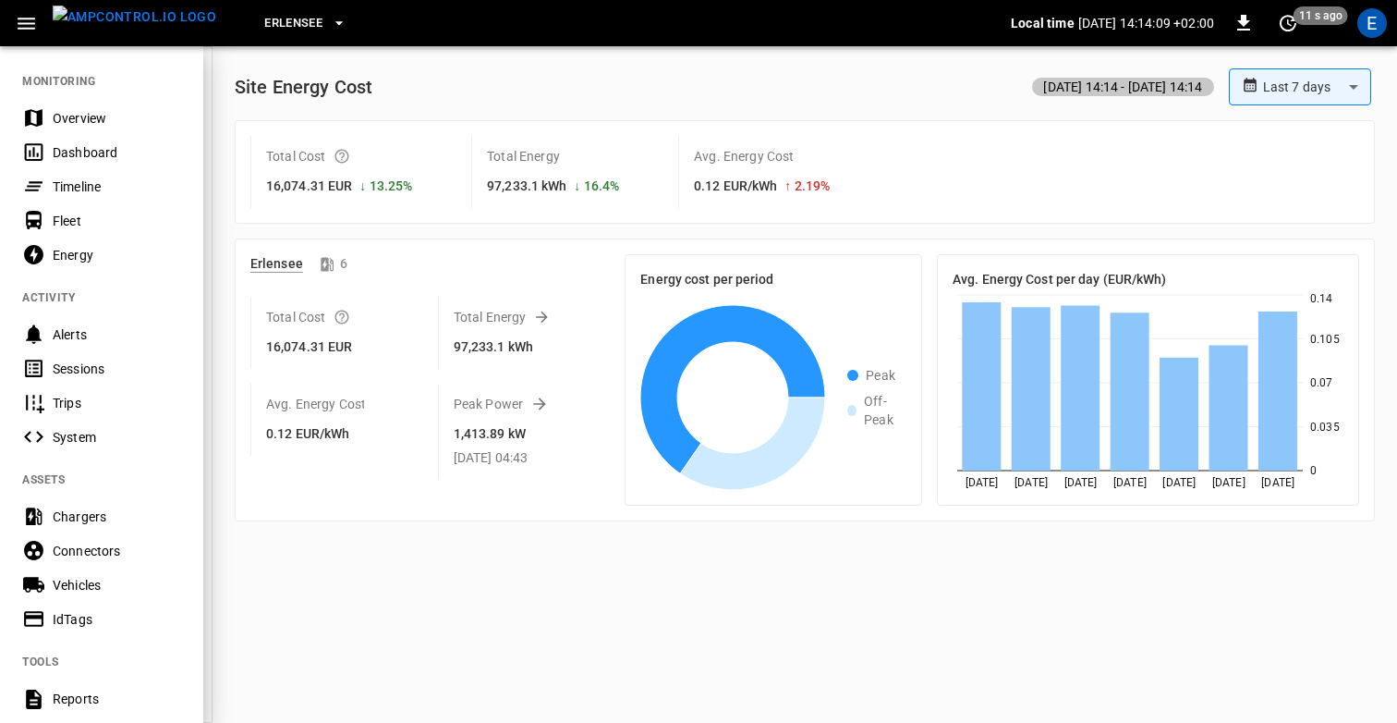
click at [78, 507] on div "Chargers" at bounding box center [117, 516] width 128 height 18
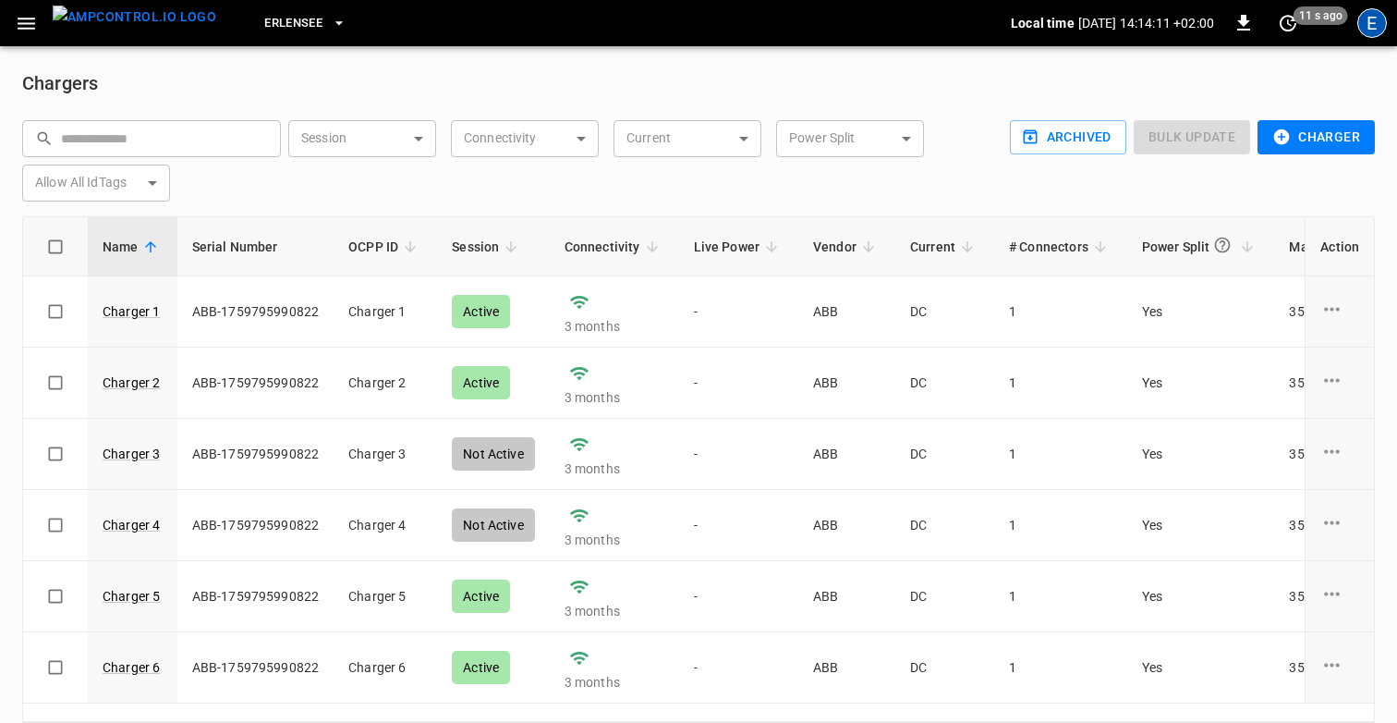
click at [1373, 33] on div "E" at bounding box center [1372, 23] width 30 height 30
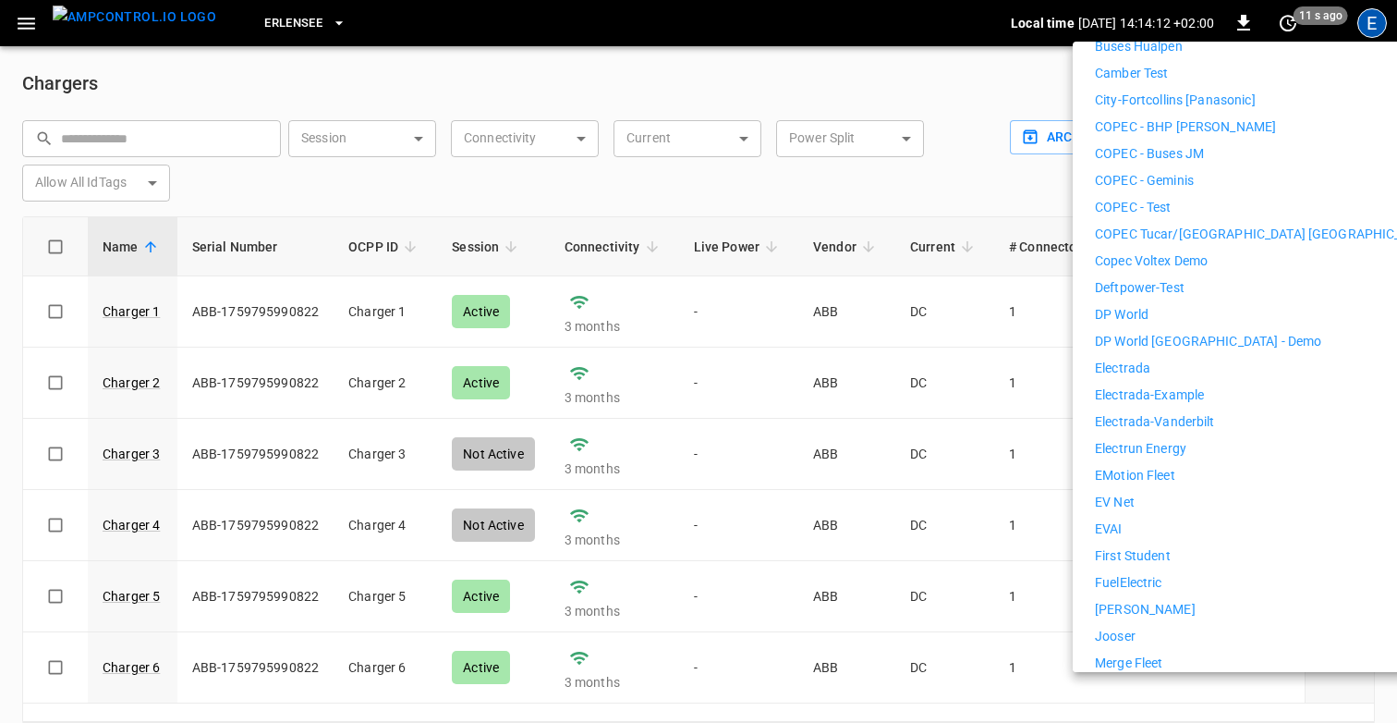
scroll to position [1080, 0]
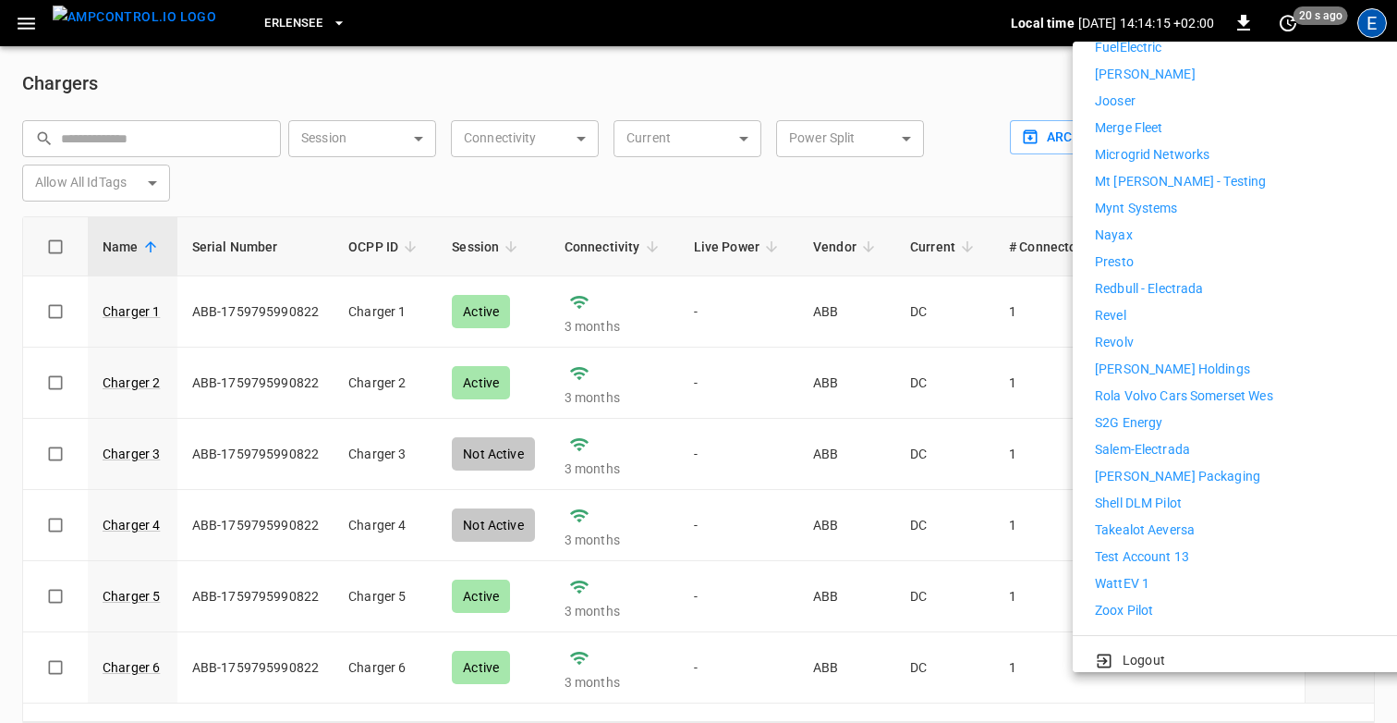
click at [1107, 309] on p "Revel" at bounding box center [1110, 315] width 31 height 19
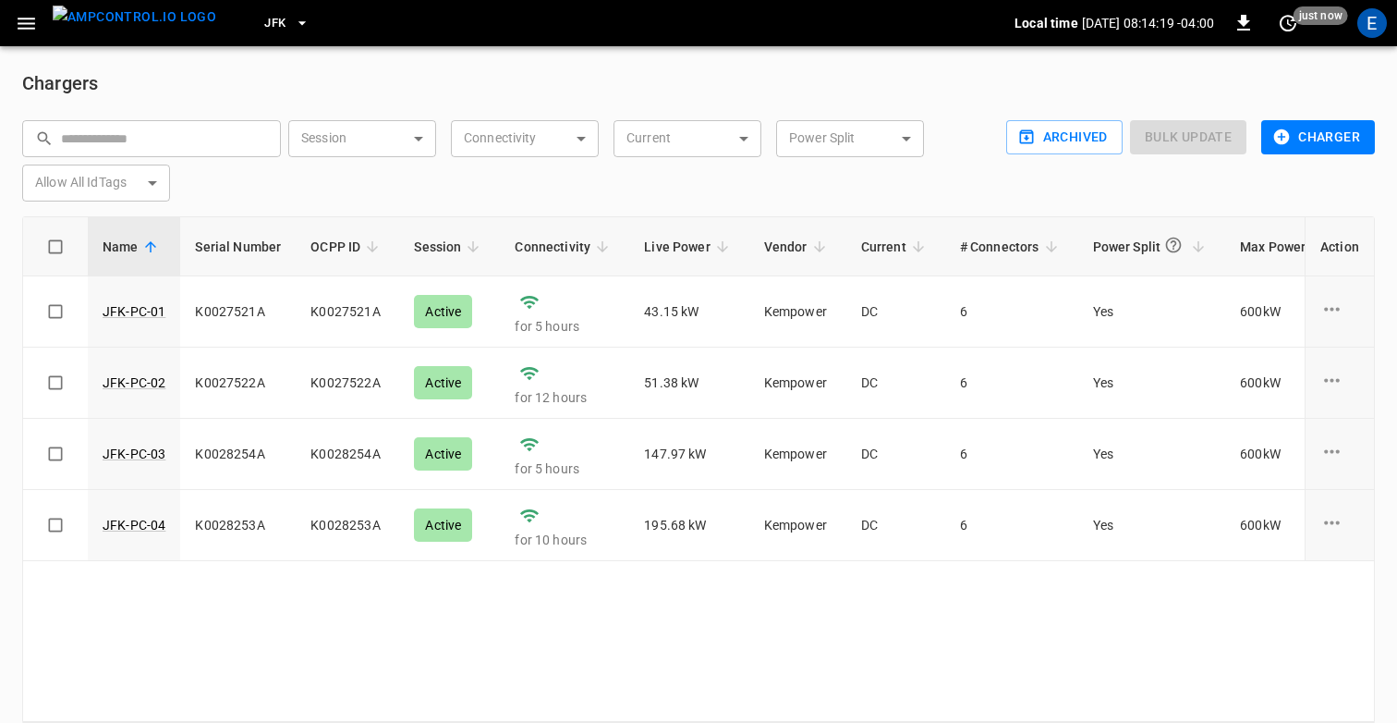
click at [257, 33] on button "JFK" at bounding box center [287, 24] width 60 height 36
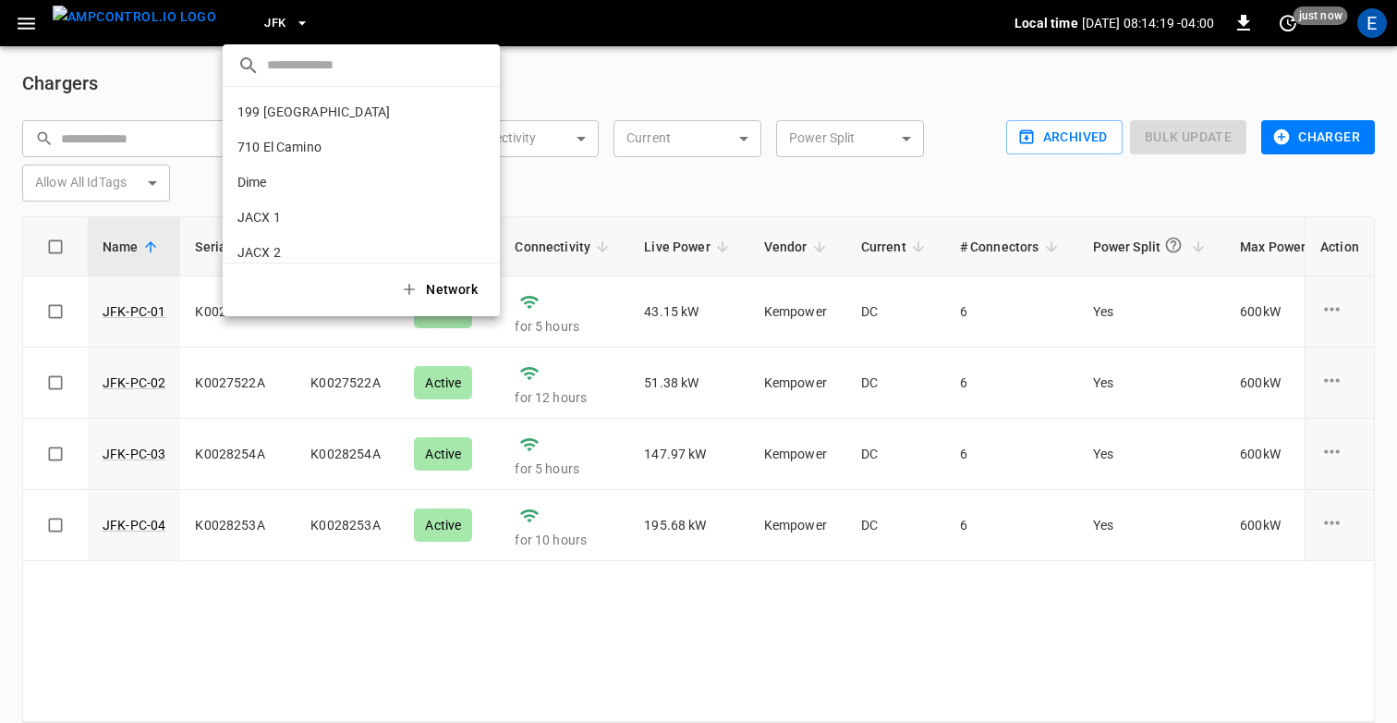
scroll to position [120, 0]
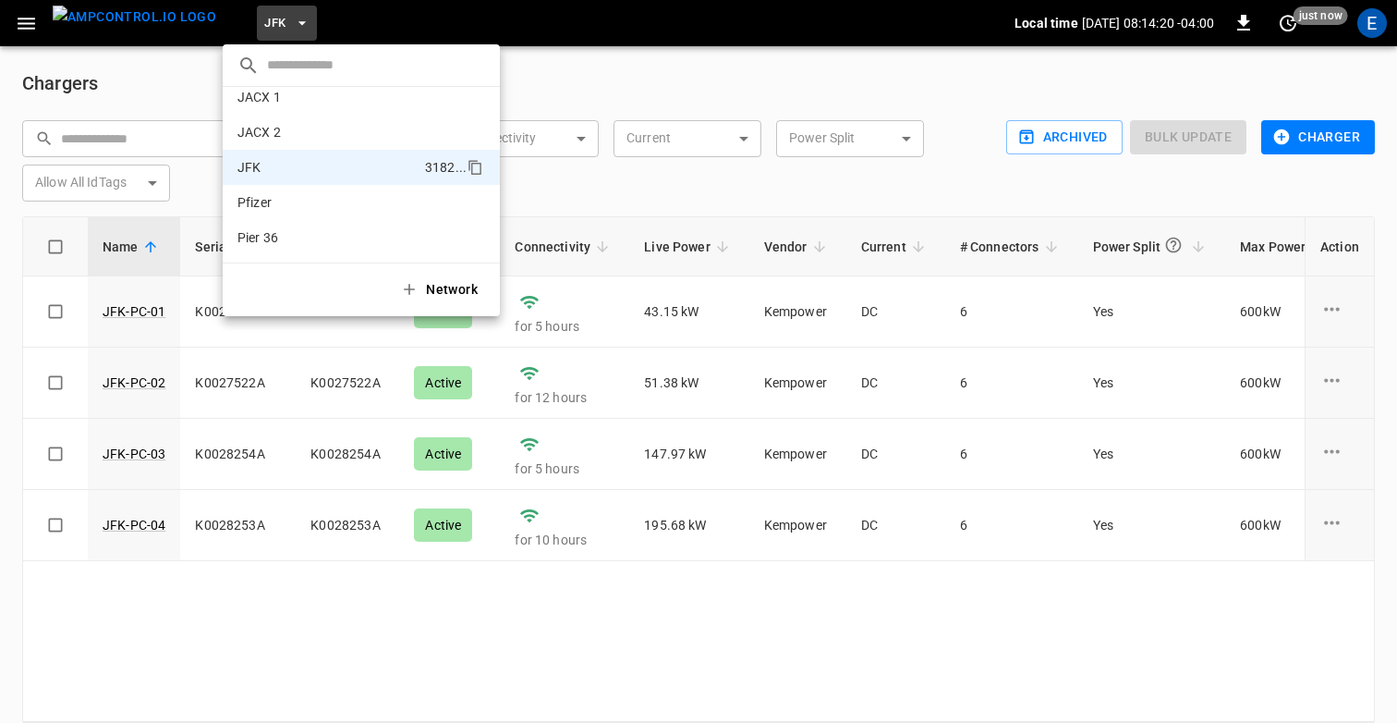
click at [172, 75] on div at bounding box center [698, 361] width 1397 height 723
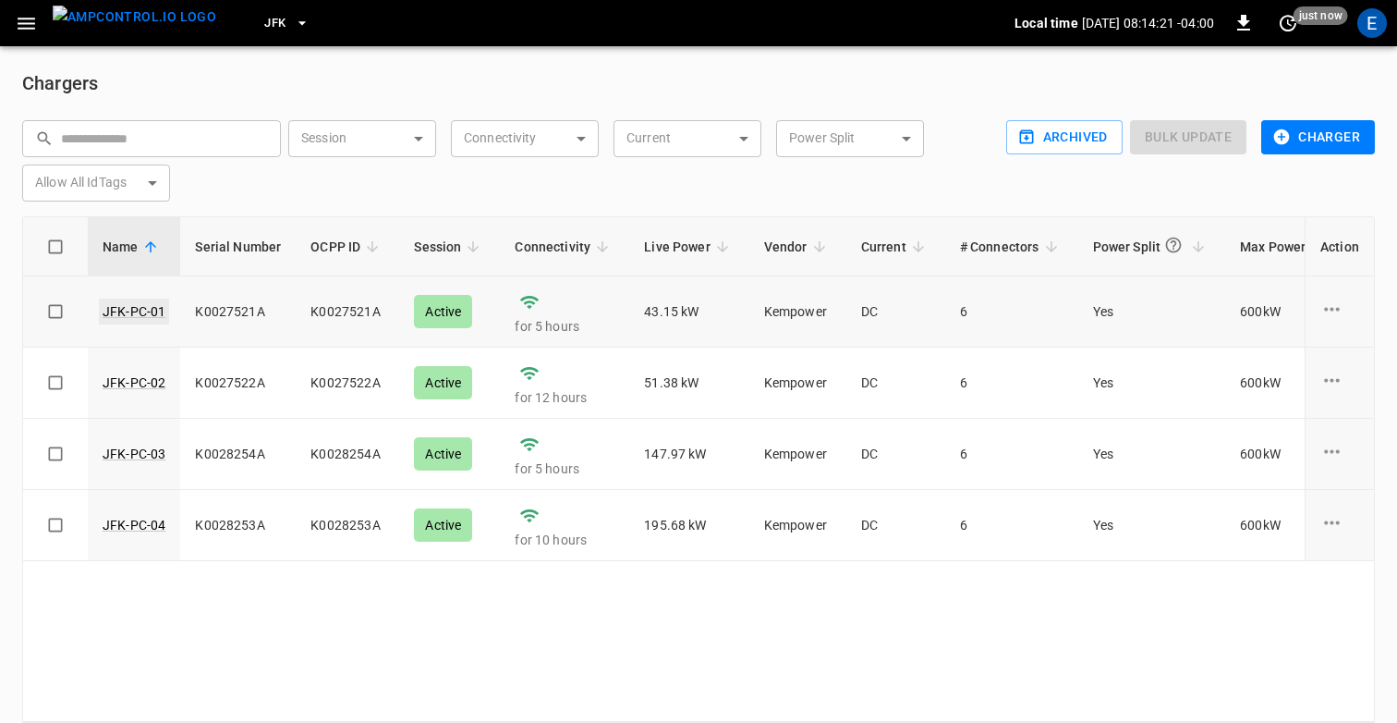
click at [126, 317] on link "JFK-PC-01" at bounding box center [134, 311] width 70 height 26
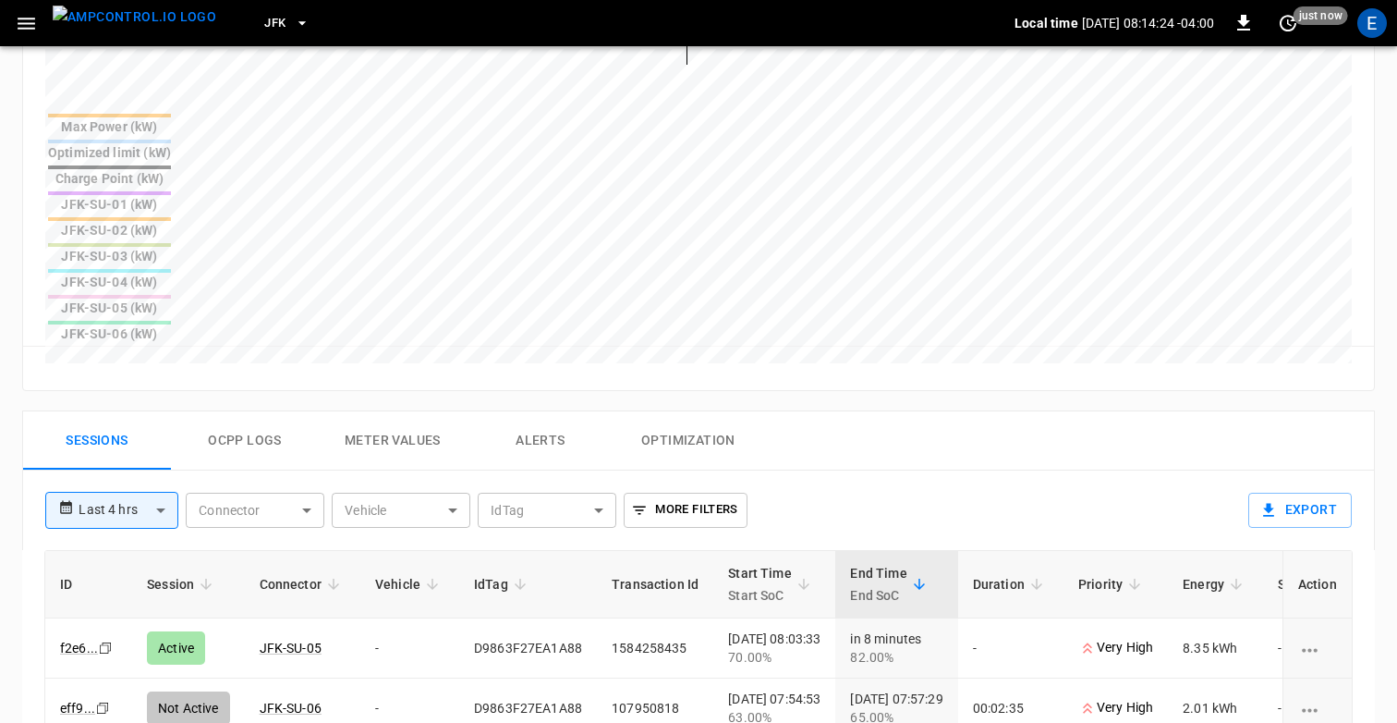
scroll to position [718, 0]
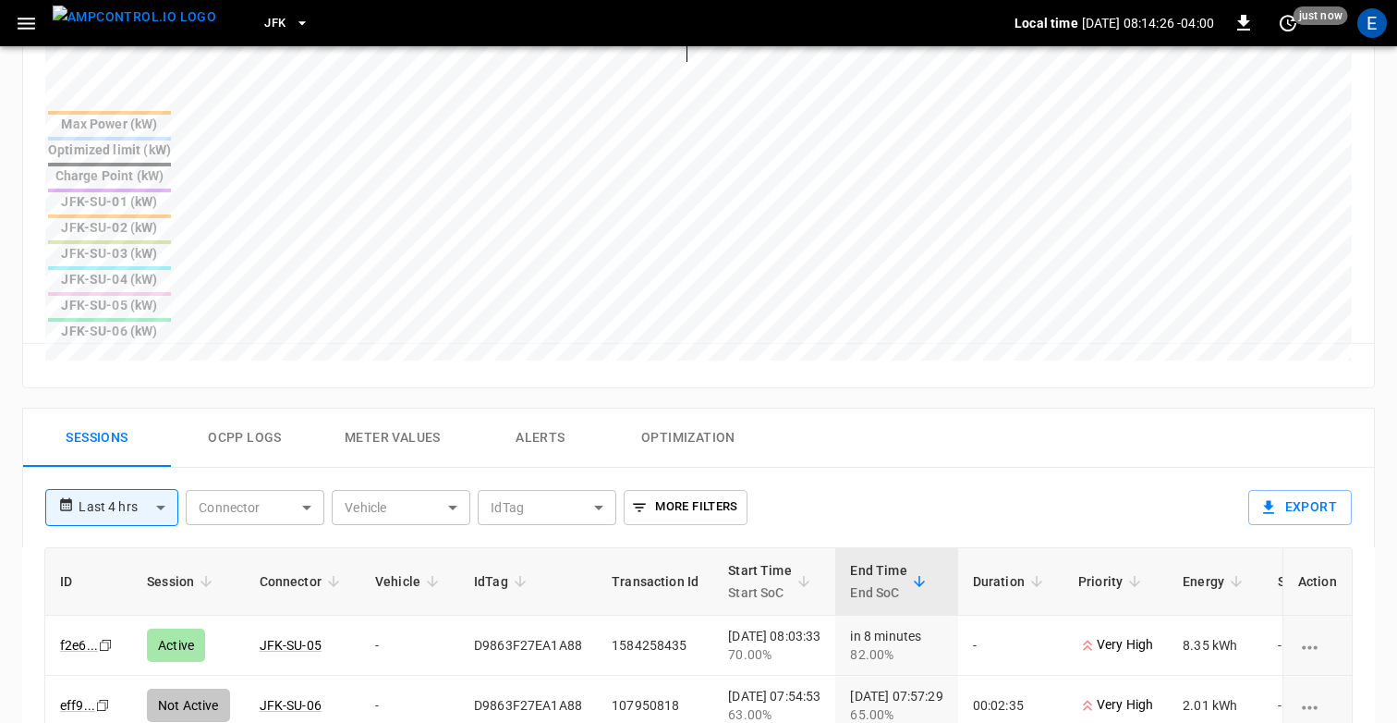
click at [237, 408] on button "Ocpp logs" at bounding box center [245, 437] width 148 height 59
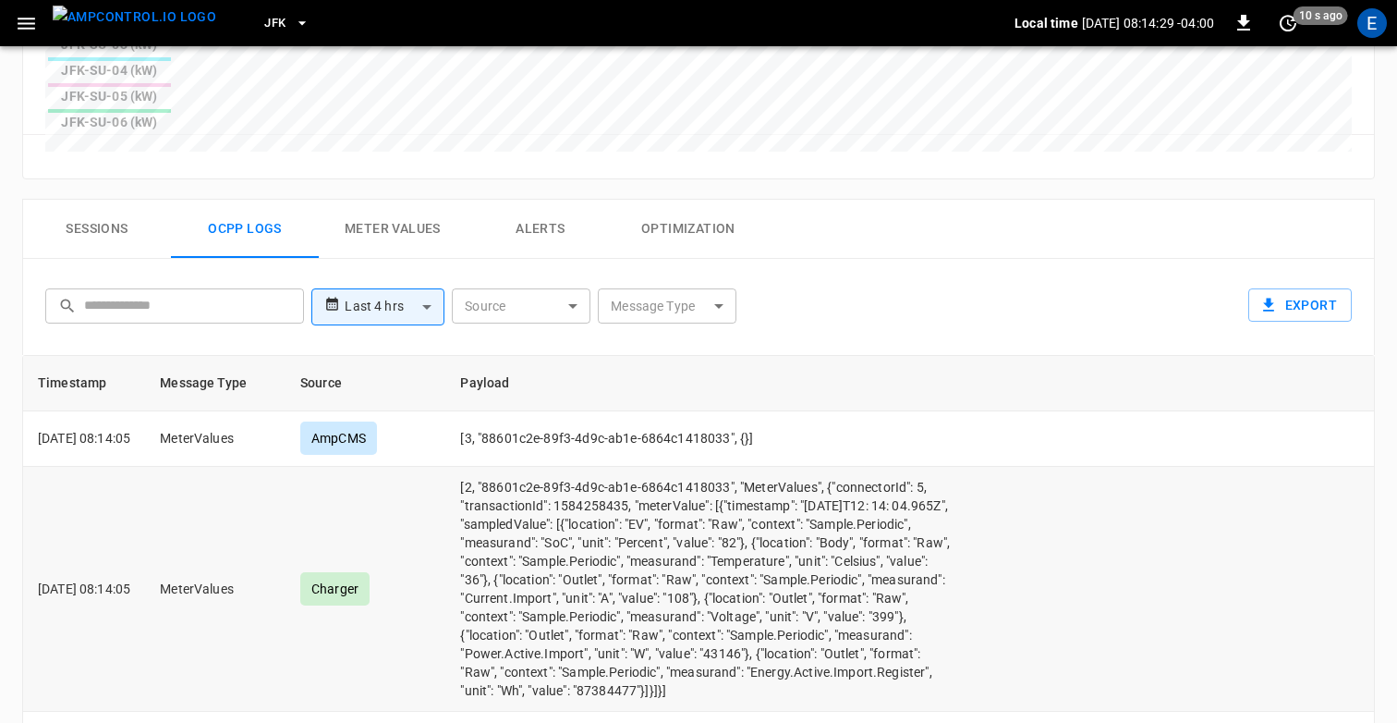
scroll to position [0, 0]
drag, startPoint x: 506, startPoint y: 318, endPoint x: 767, endPoint y: 315, distance: 260.6
click at [768, 468] on td "[2, "88601c2e-89f3-4d9c-ab1e-6864c1418033", "MeterValues", {"connectorId": 5, "…" at bounding box center [706, 590] width 523 height 245
copy td ""88601c2e-89f3-4d9c-ab1e-6864c1418033","
click at [717, 468] on td "[2, "88601c2e-89f3-4d9c-ab1e-6864c1418033", "MeterValues", {"connectorId": 5, "…" at bounding box center [706, 590] width 523 height 245
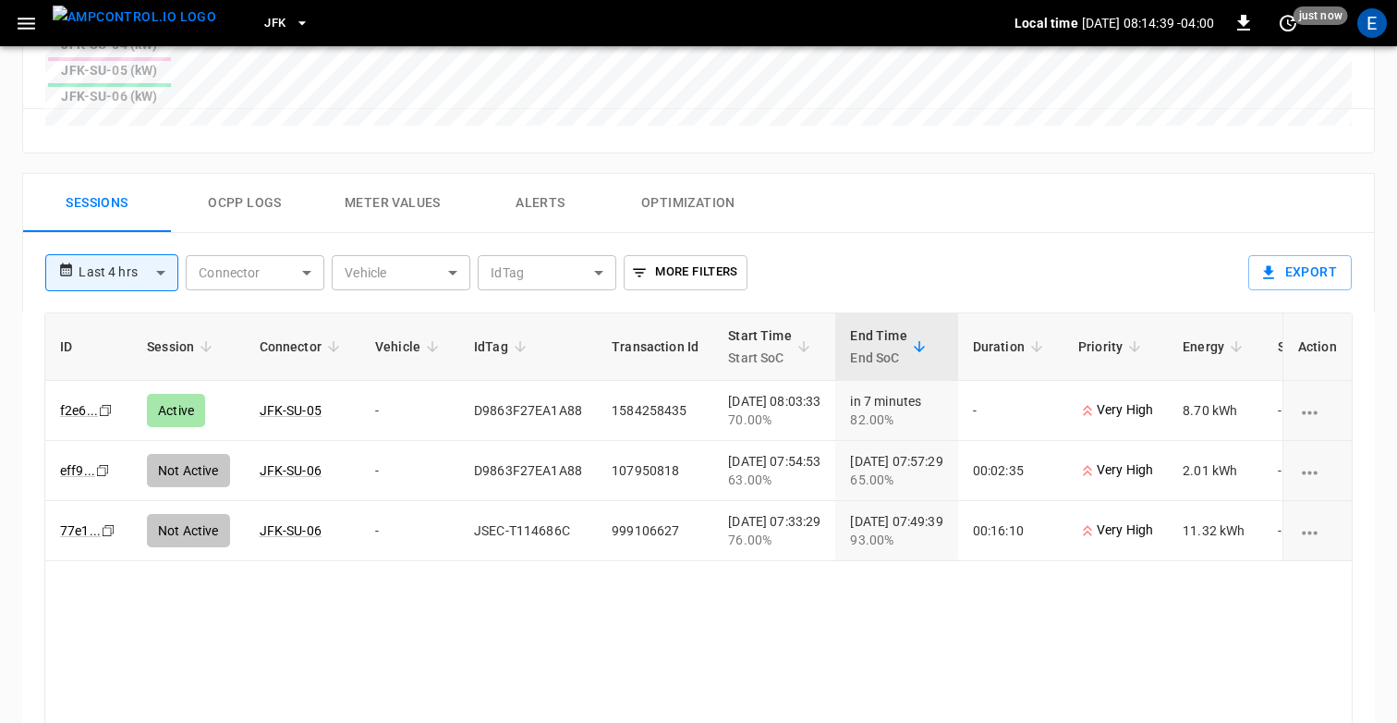
scroll to position [929, 0]
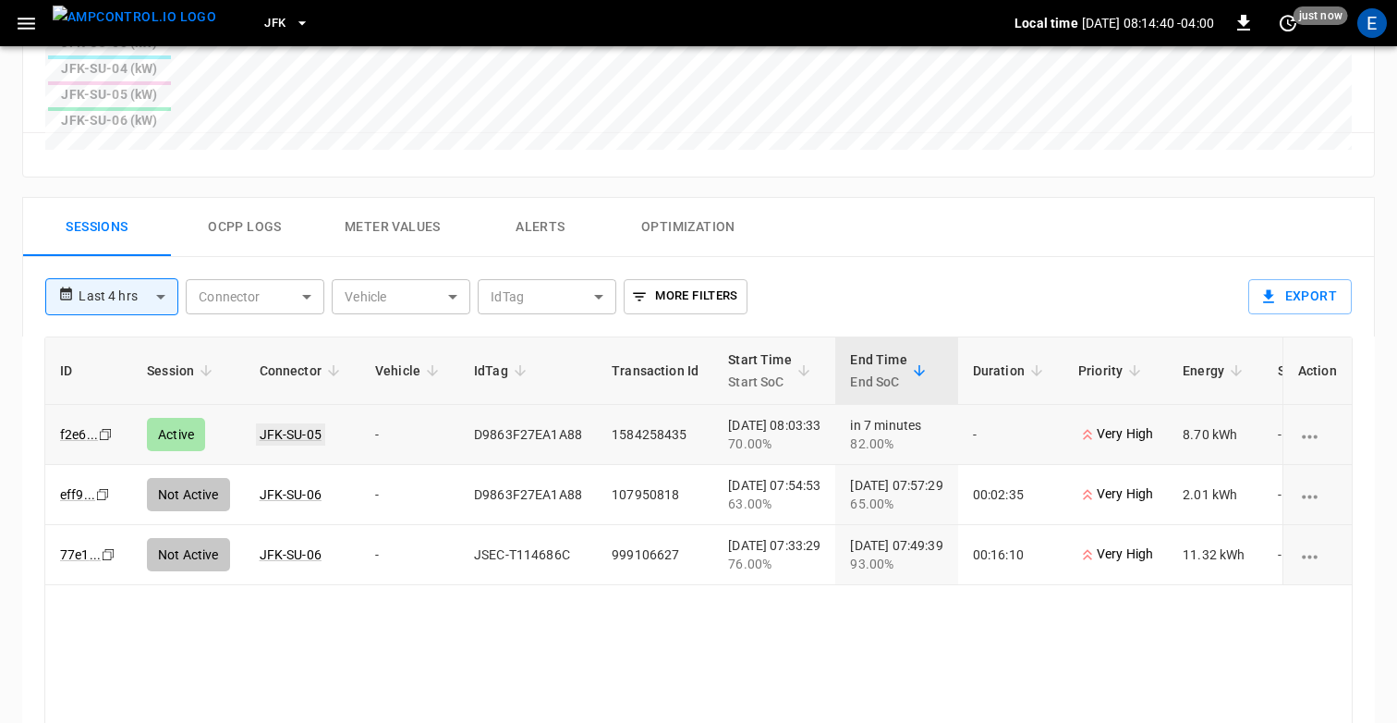
click at [285, 423] on link "JFK-SU-05" at bounding box center [290, 434] width 69 height 22
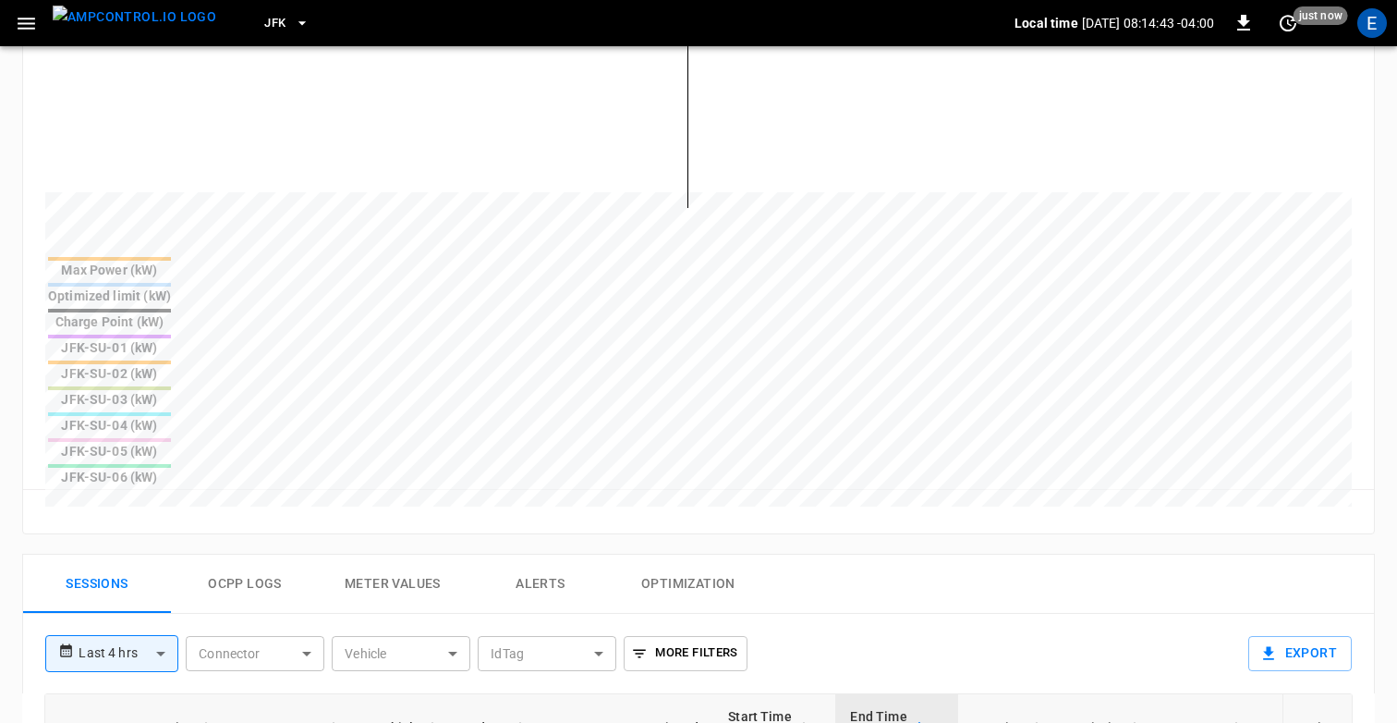
scroll to position [618, 0]
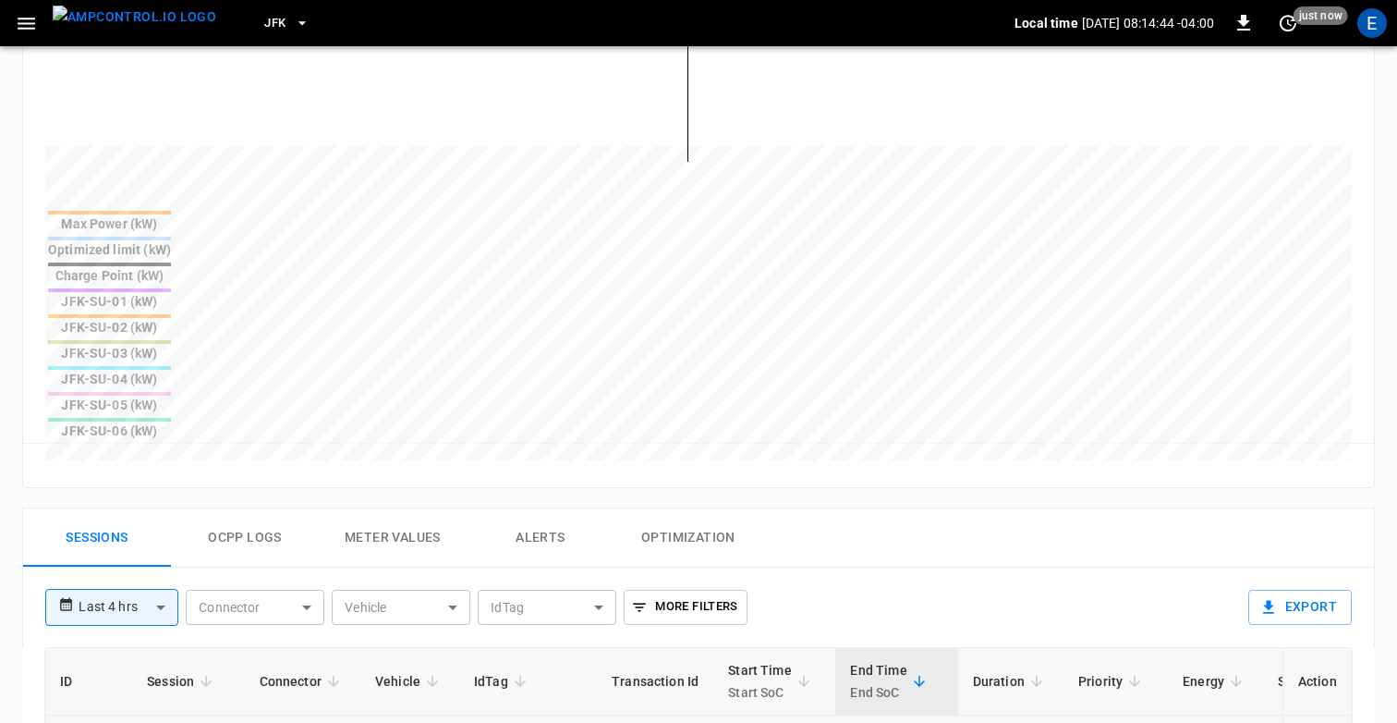
click at [252, 508] on button "Ocpp logs" at bounding box center [245, 537] width 148 height 59
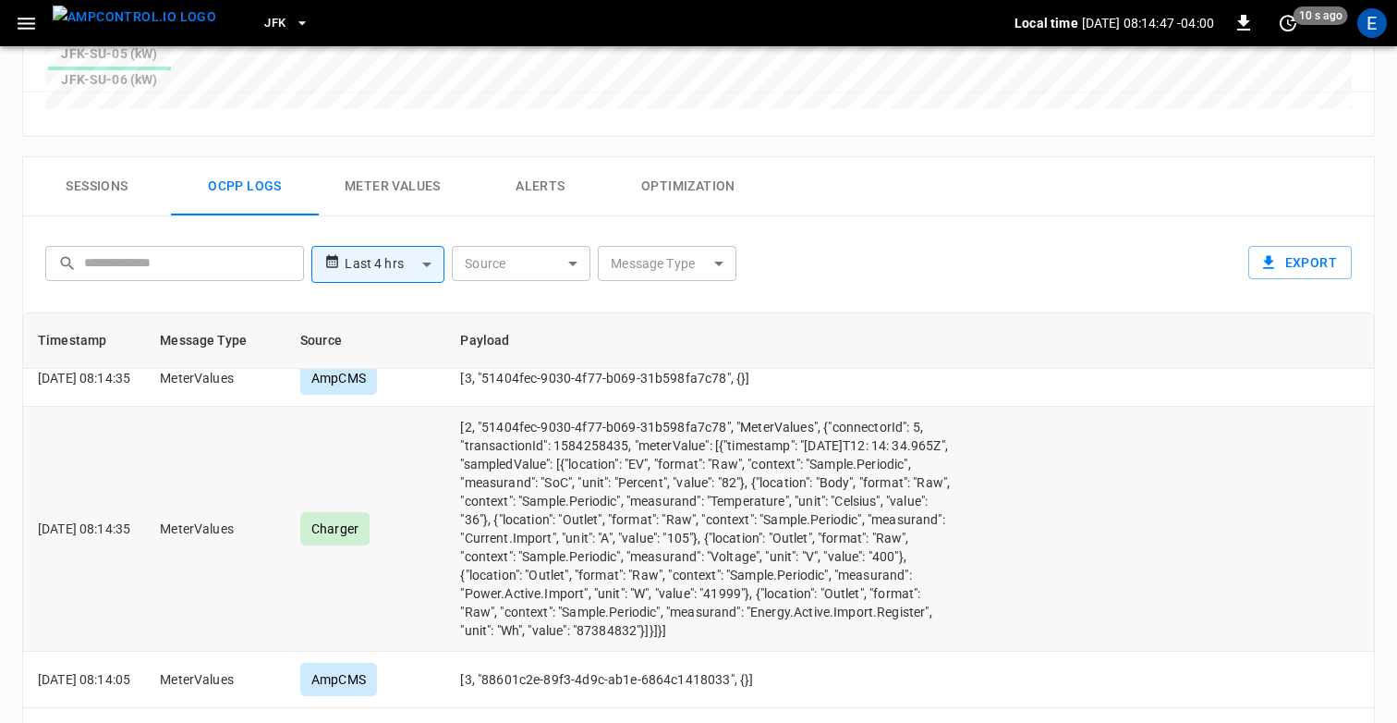
scroll to position [19, 0]
drag, startPoint x: 796, startPoint y: 443, endPoint x: 898, endPoint y: 441, distance: 101.7
click at [898, 441] on td "[2, "51404fec-9030-4f77-b069-31b598fa7c78", "MeterValues", {"connectorId": 5, "…" at bounding box center [706, 528] width 523 height 245
copy td "location": "Outlet""
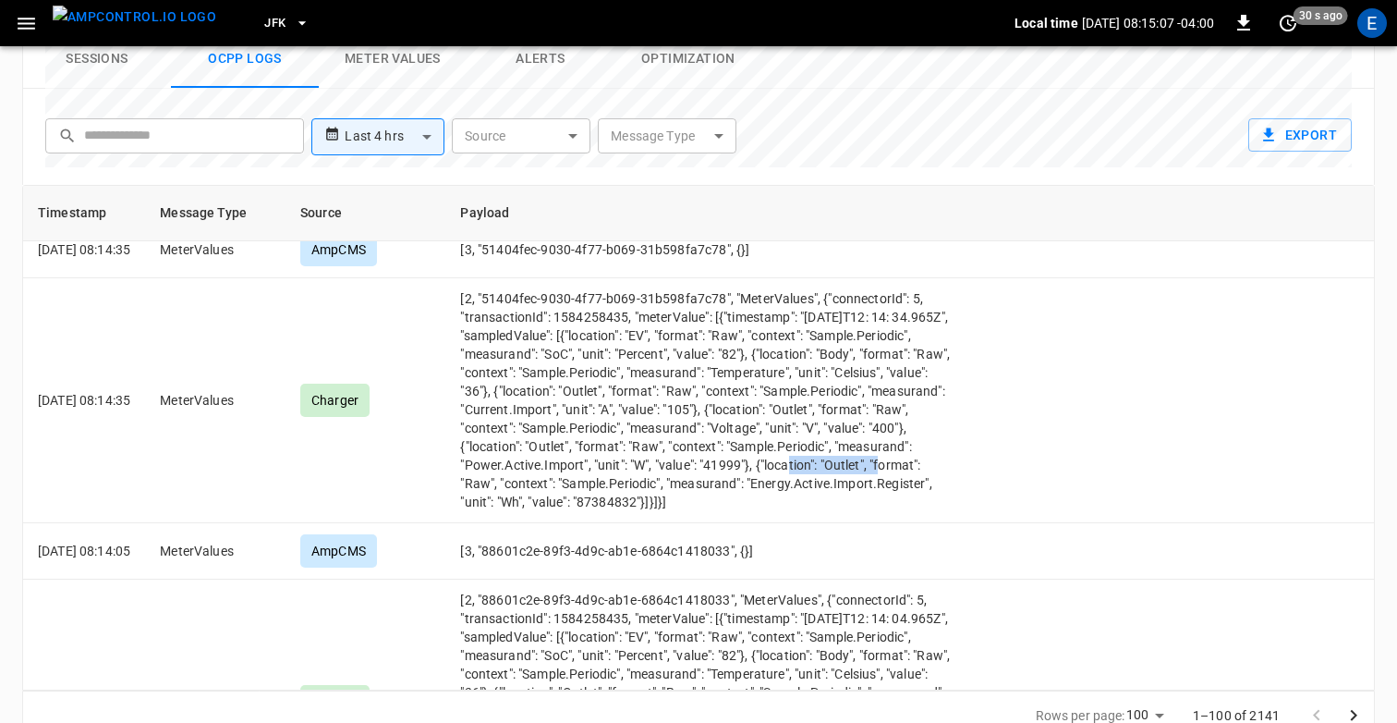
click at [107, 118] on input "text" at bounding box center [187, 135] width 207 height 34
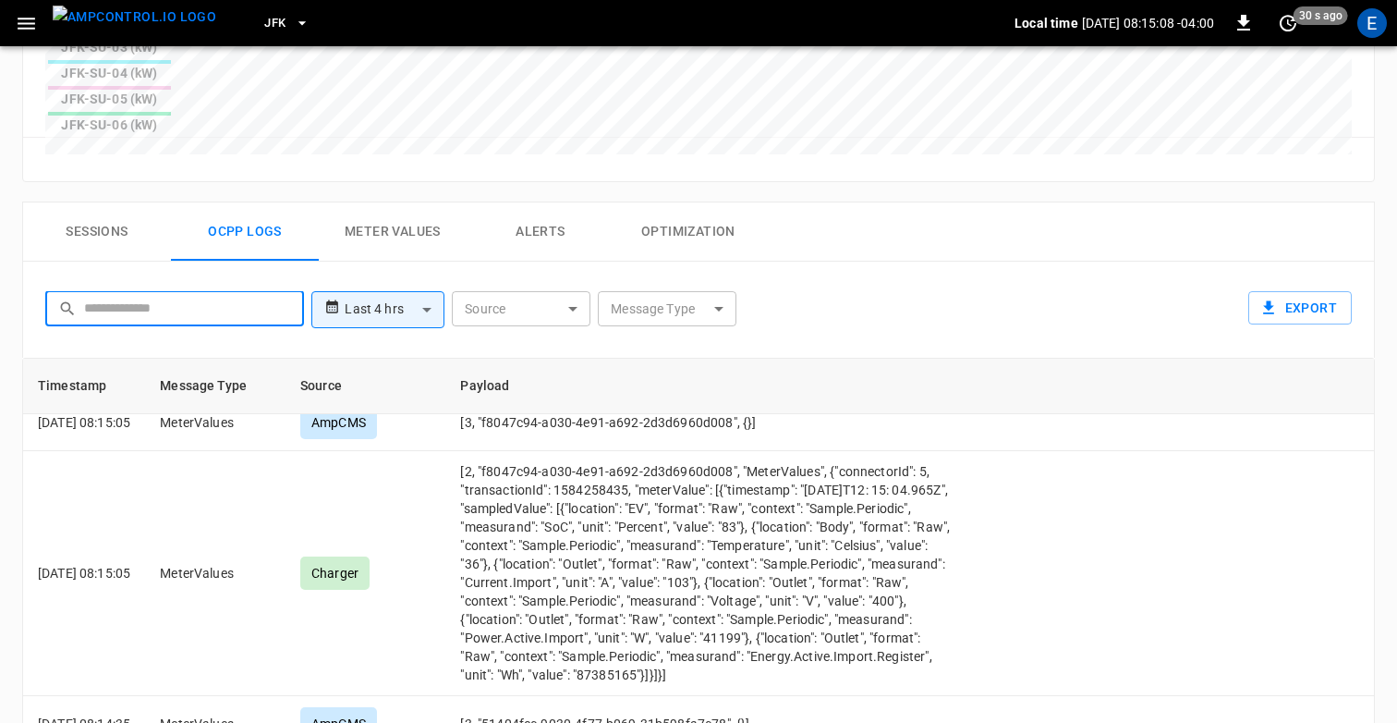
scroll to position [901, 0]
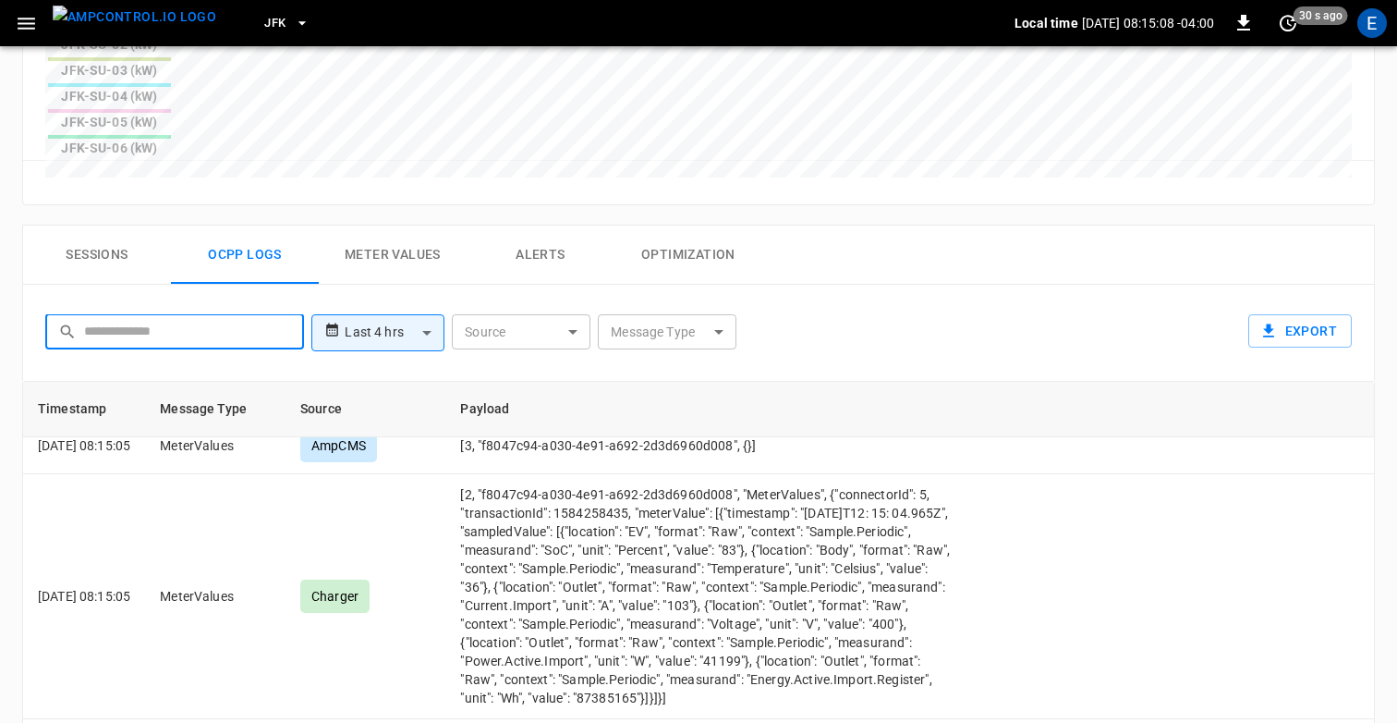
paste input "**********"
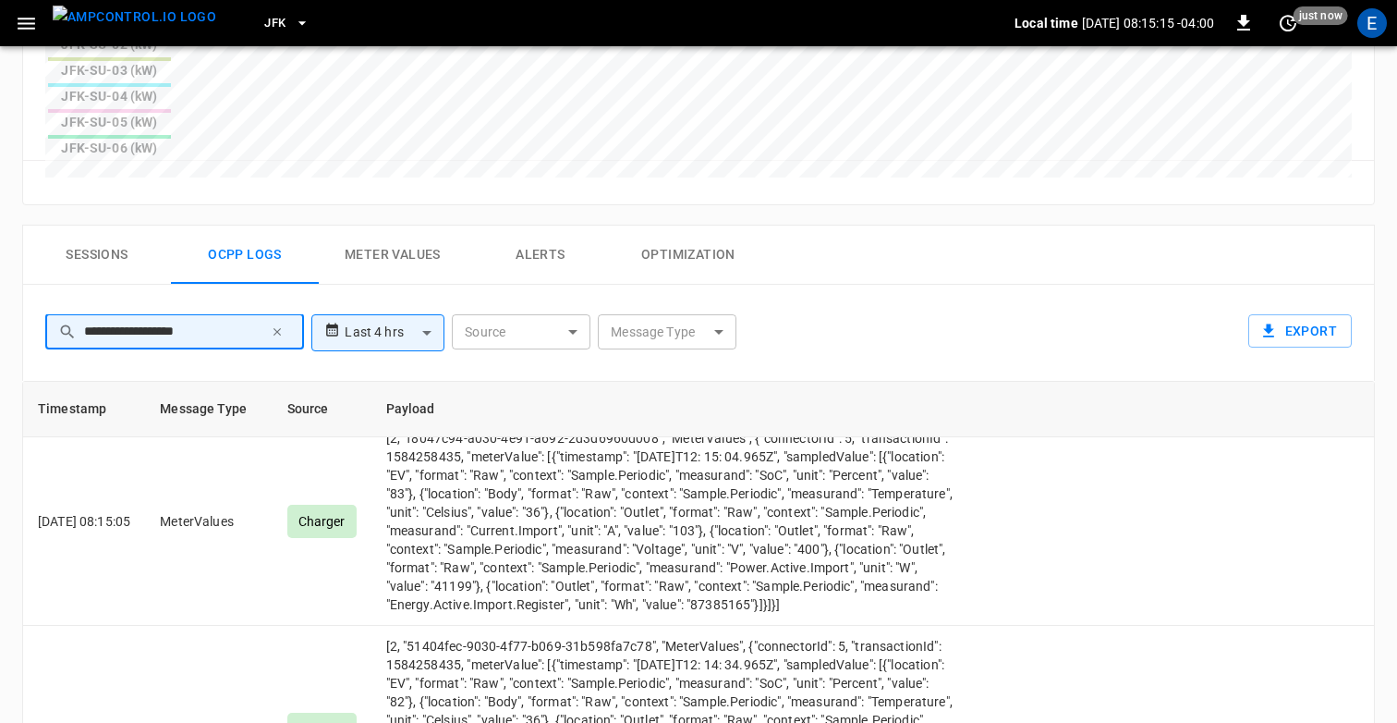
type input "**********"
click at [277, 325] on icon "button" at bounding box center [277, 331] width 13 height 13
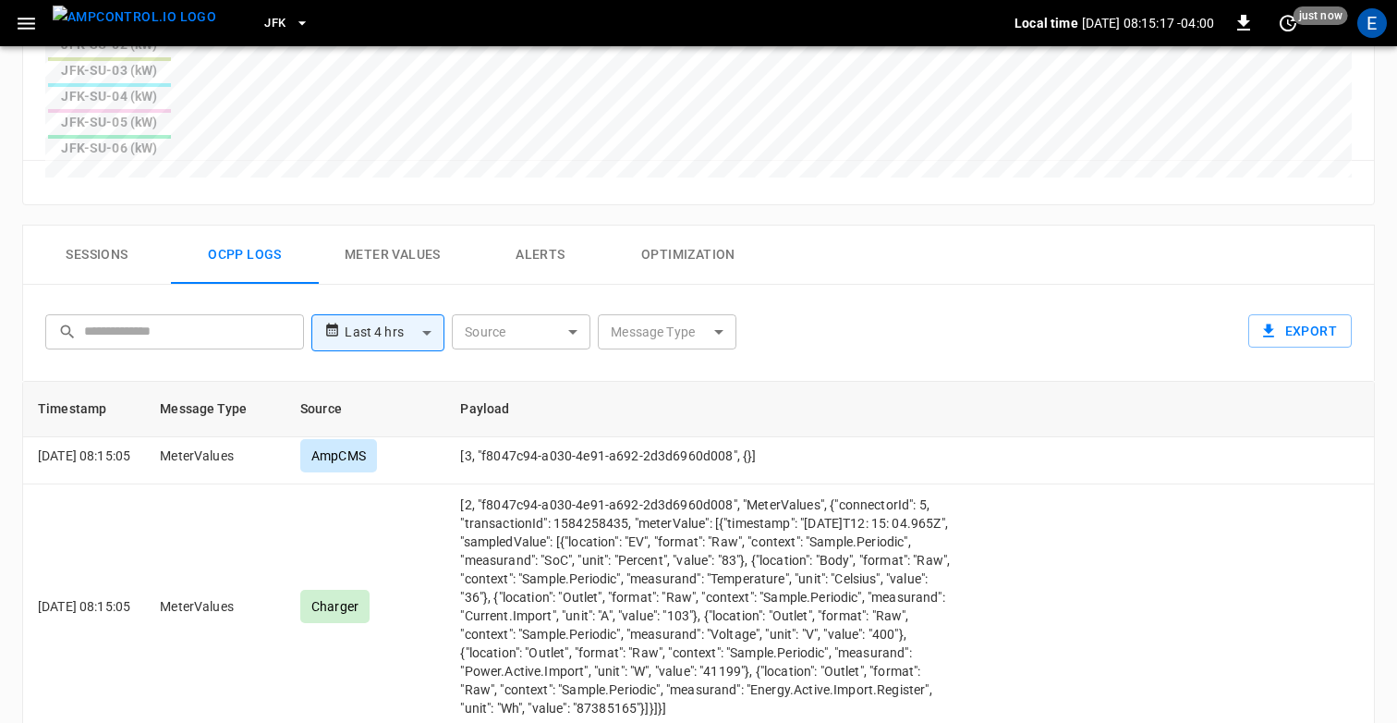
scroll to position [0, 0]
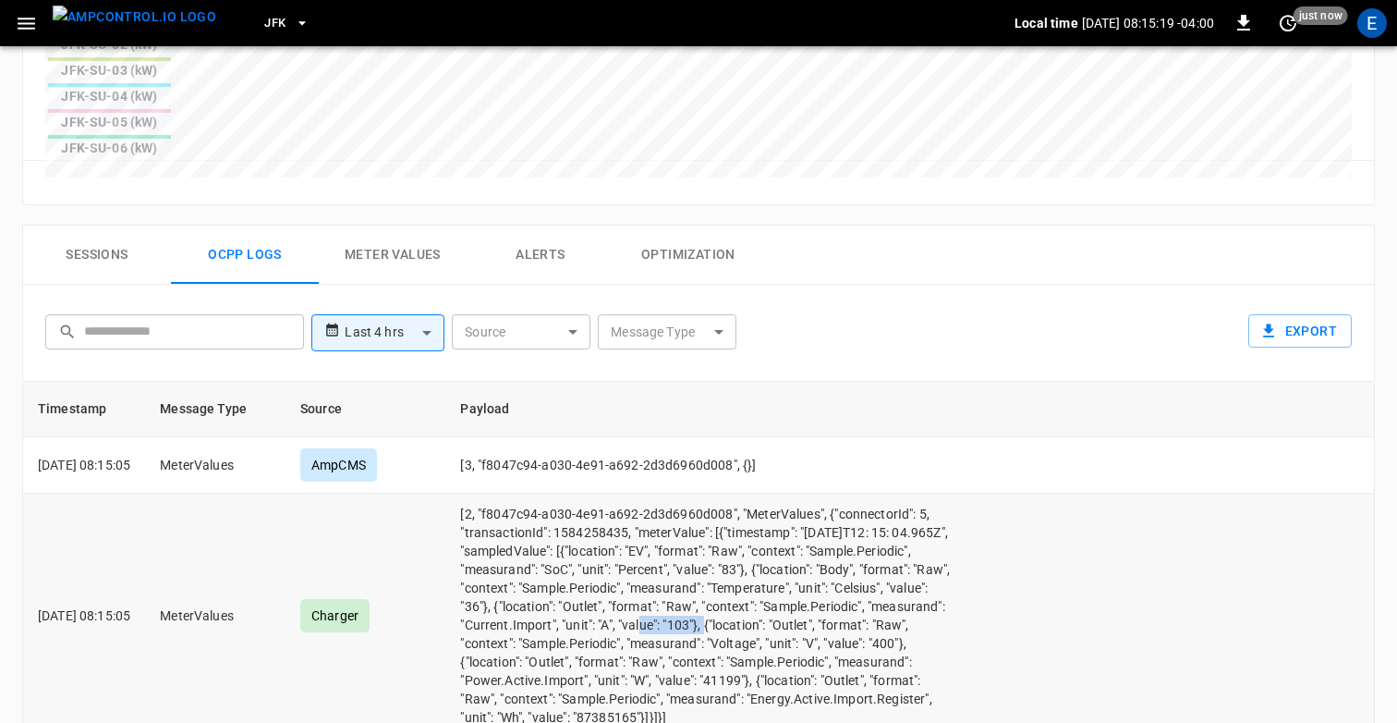
drag, startPoint x: 563, startPoint y: 475, endPoint x: 490, endPoint y: 477, distance: 73.0
click at [490, 493] on td "[2, "f8047c94-a030-4e91-a692-2d3d6960d008", "MeterValues", {"connectorId": 5, "…" at bounding box center [706, 615] width 523 height 245
copy td ""value": "103"
click at [188, 314] on input "text" at bounding box center [187, 331] width 207 height 34
paste input "**********"
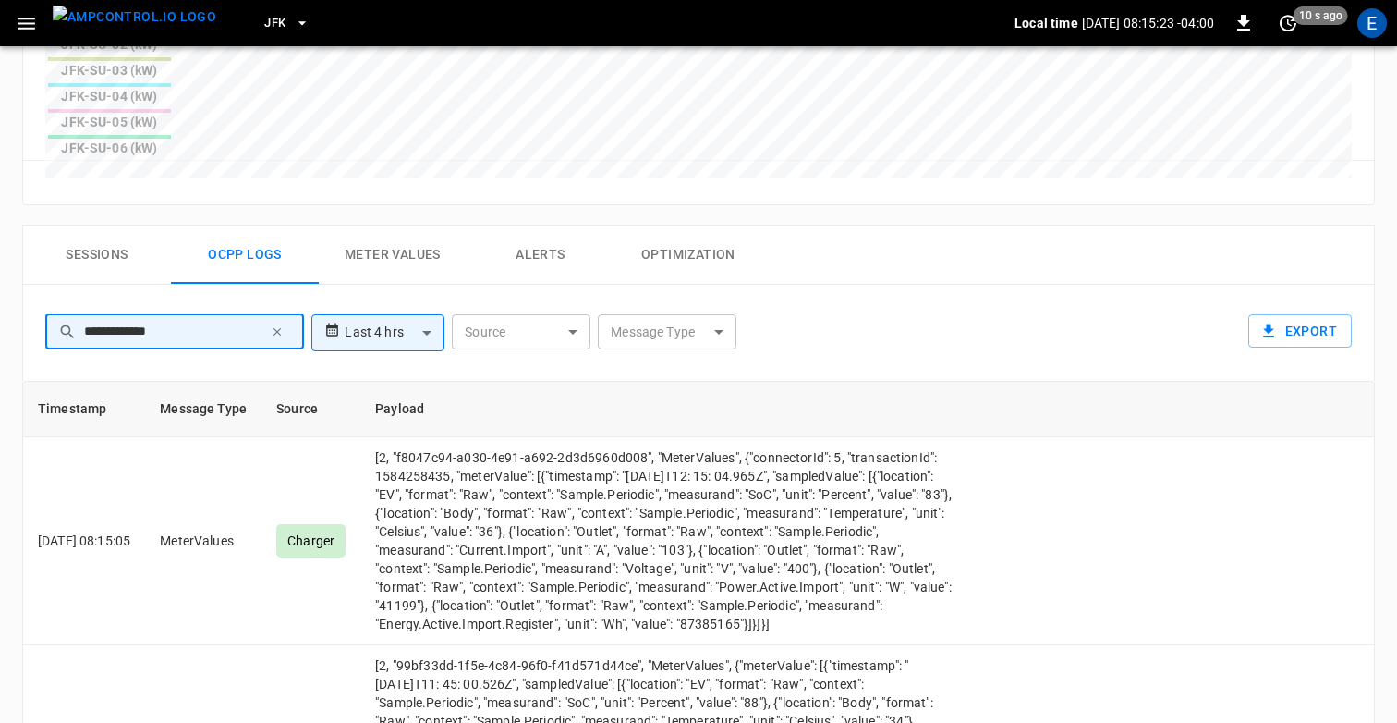
type input "**********"
click at [282, 325] on icon "button" at bounding box center [277, 331] width 13 height 13
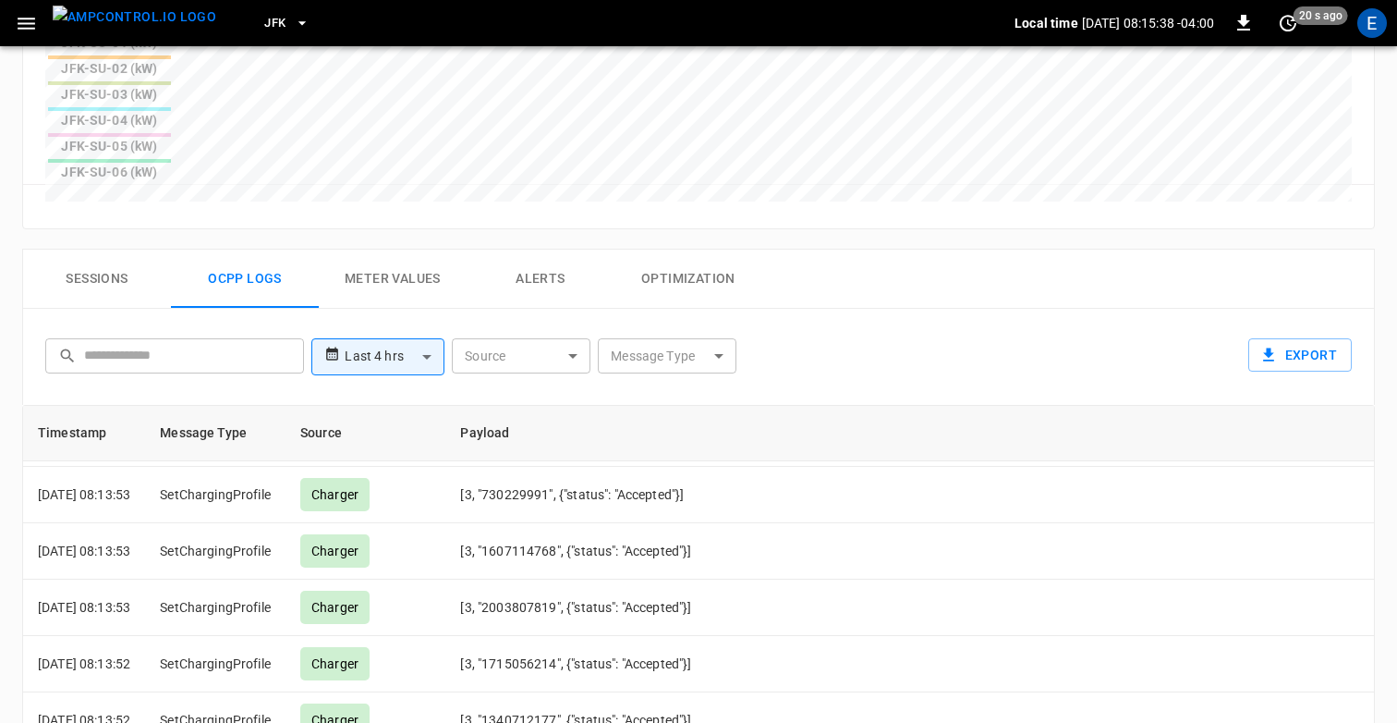
scroll to position [1520, 0]
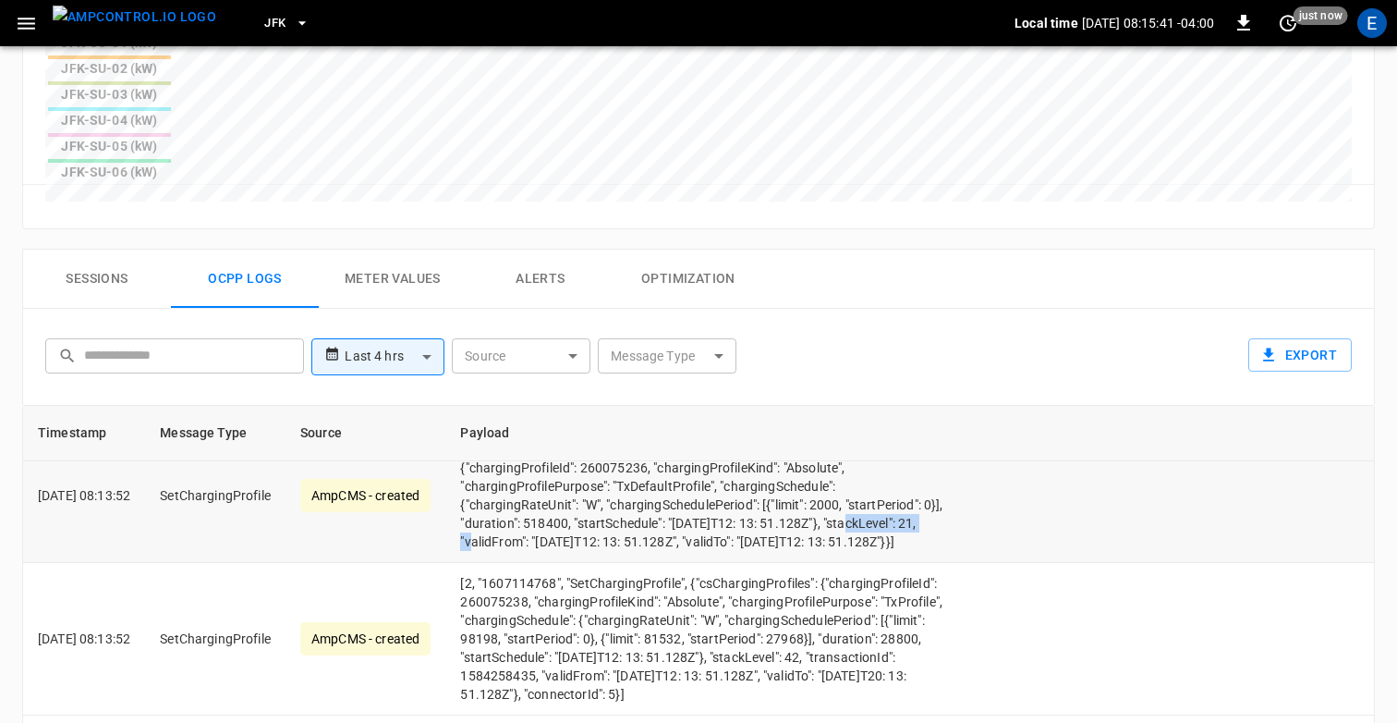
drag, startPoint x: 646, startPoint y: 446, endPoint x: 553, endPoint y: 449, distance: 92.4
click at [553, 449] on td "[2, "730229991", "SetChargingProfile", {"connectorId": 3, "csChargingProfiles":…" at bounding box center [706, 496] width 523 height 134
copy td ""stackLevel": 21"
click at [146, 338] on input "text" at bounding box center [187, 355] width 207 height 34
paste input "**********"
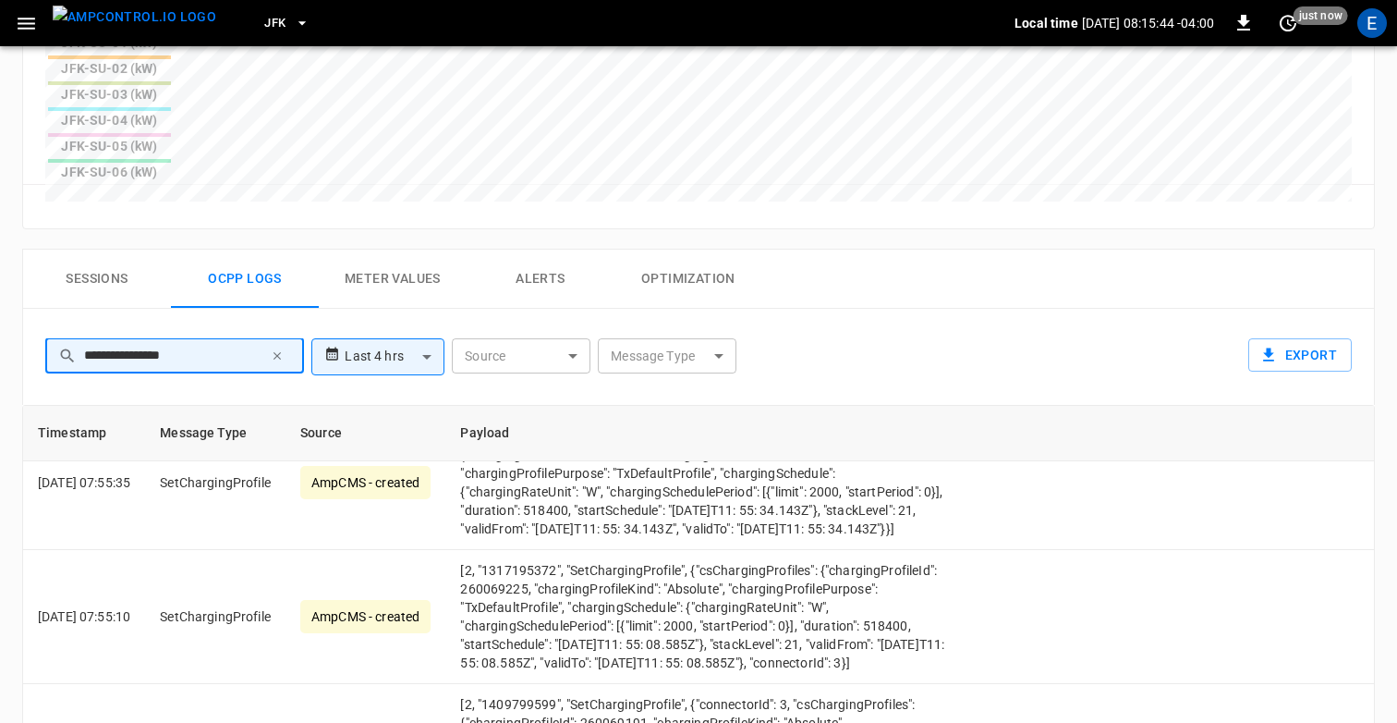
scroll to position [0, 0]
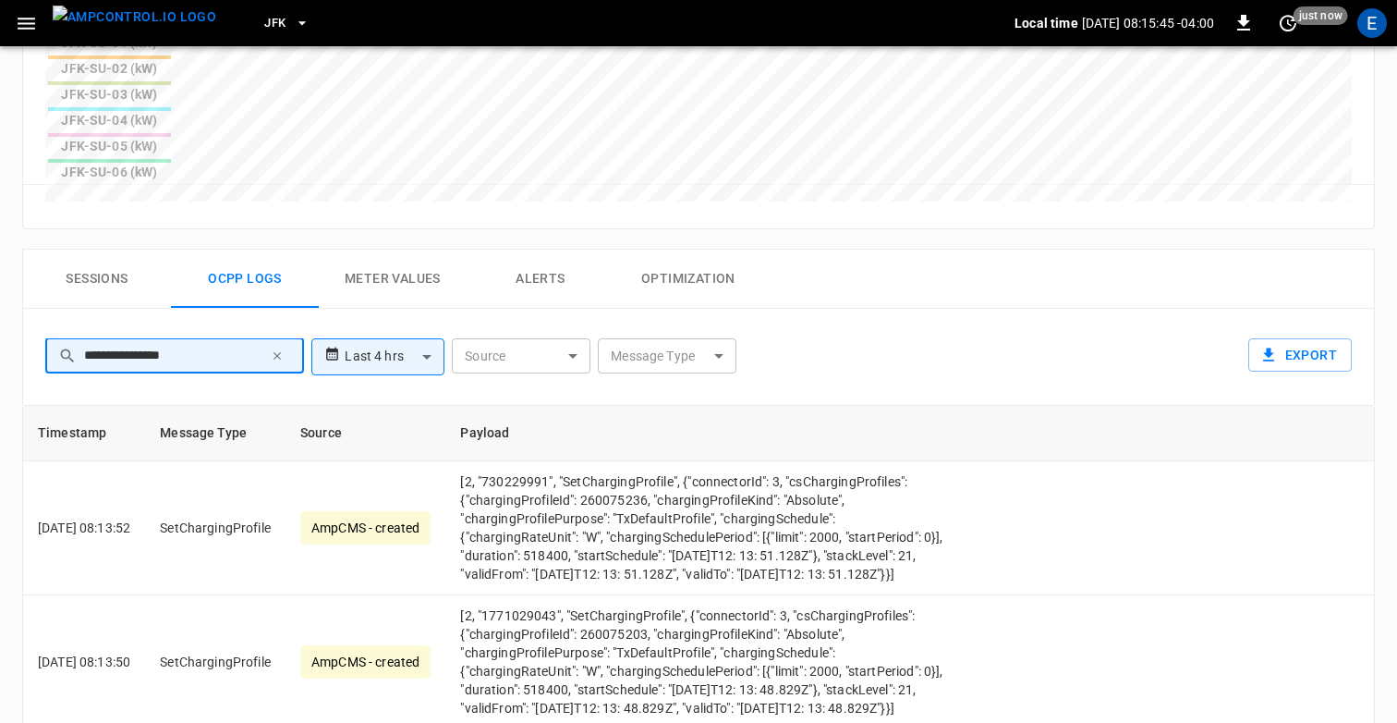
type input "**********"
click at [502, 461] on td "[2, "1762960443", "SetChargingProfile", {"connectorId": 3, "csChargingProfiles"…" at bounding box center [706, 528] width 523 height 134
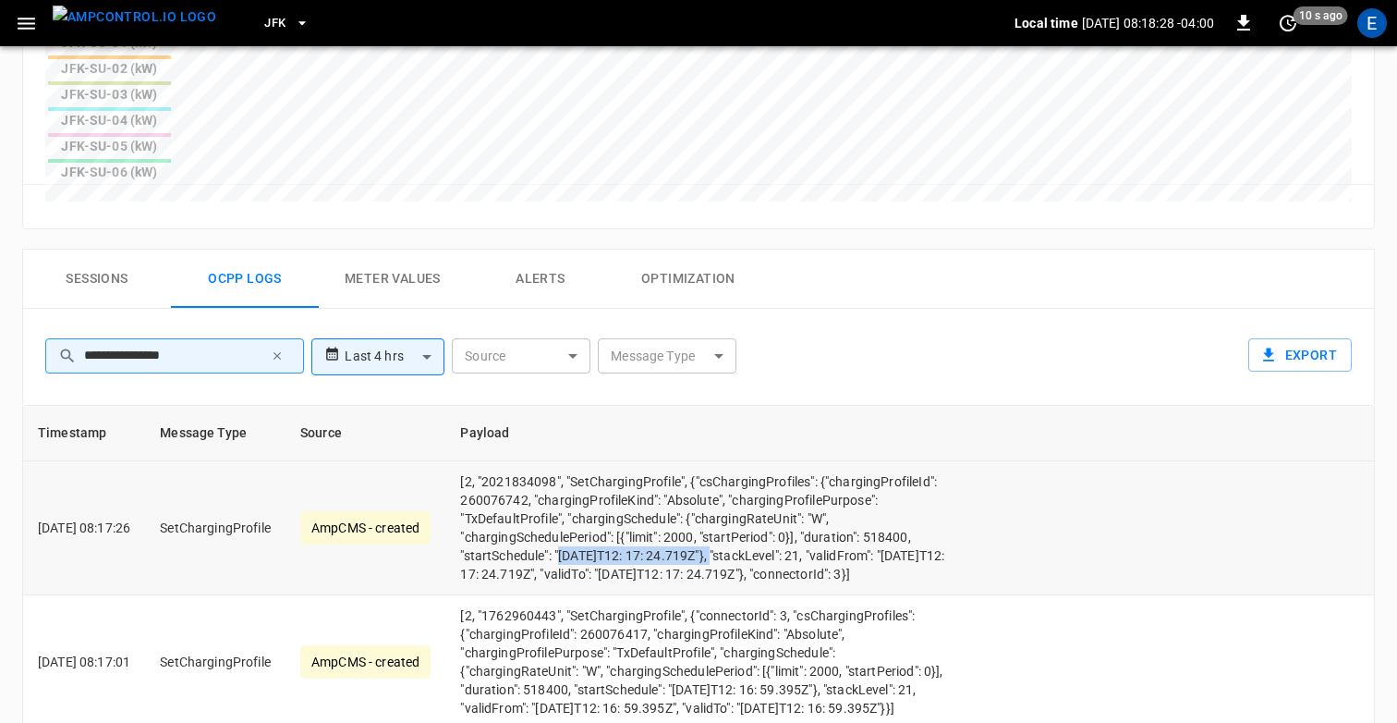
drag, startPoint x: 806, startPoint y: 389, endPoint x: 538, endPoint y: 409, distance: 268.7
click at [538, 461] on td "[2, "2021834098", "SetChargingProfile", {"csChargingProfiles": {"chargingProfil…" at bounding box center [706, 528] width 523 height 134
copy td "[DATE]T12: 17: 24.719Z"
